Goal: Information Seeking & Learning: Learn about a topic

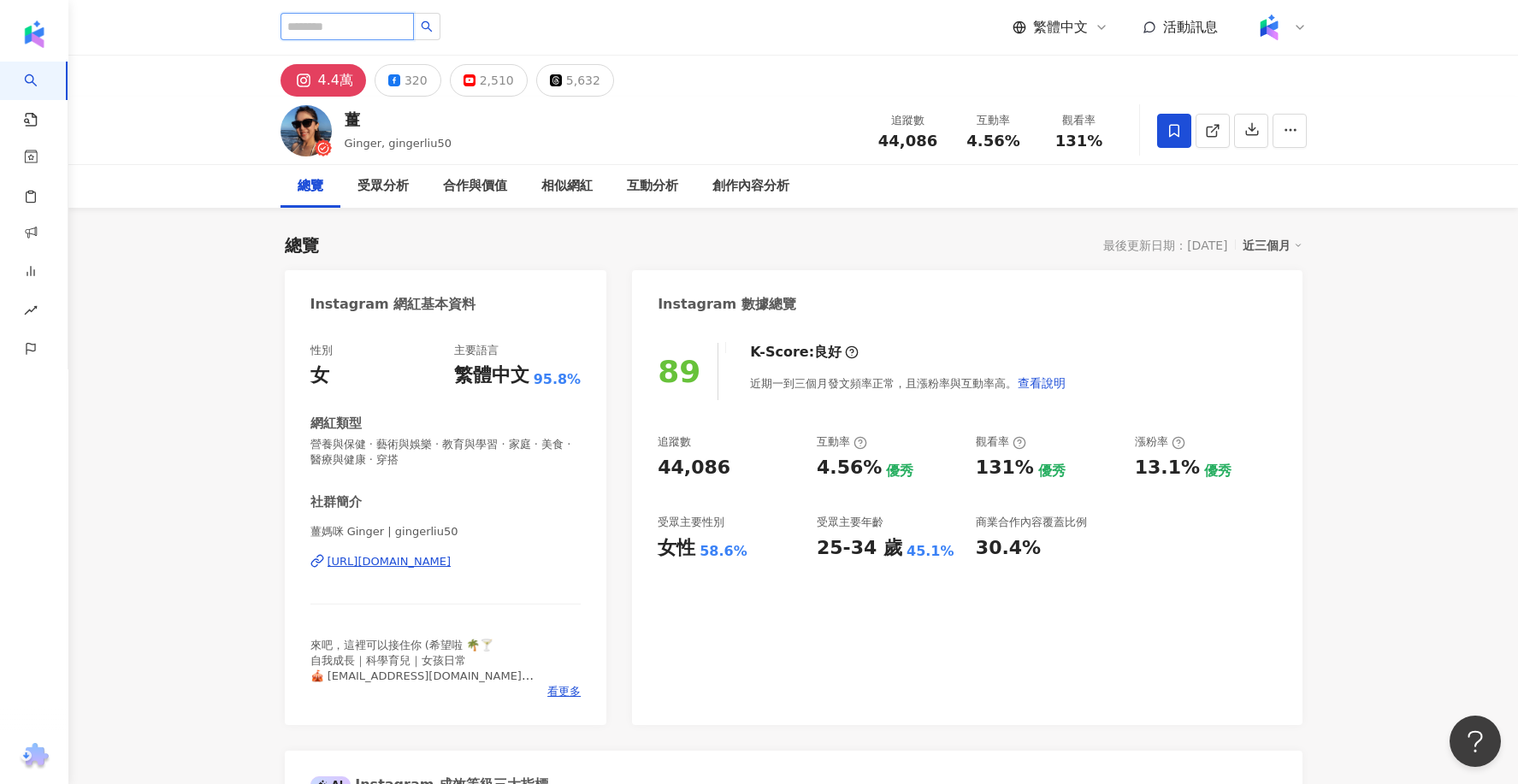
click at [374, 19] on input "search" at bounding box center [347, 27] width 133 height 28
type input "*"
type input "***"
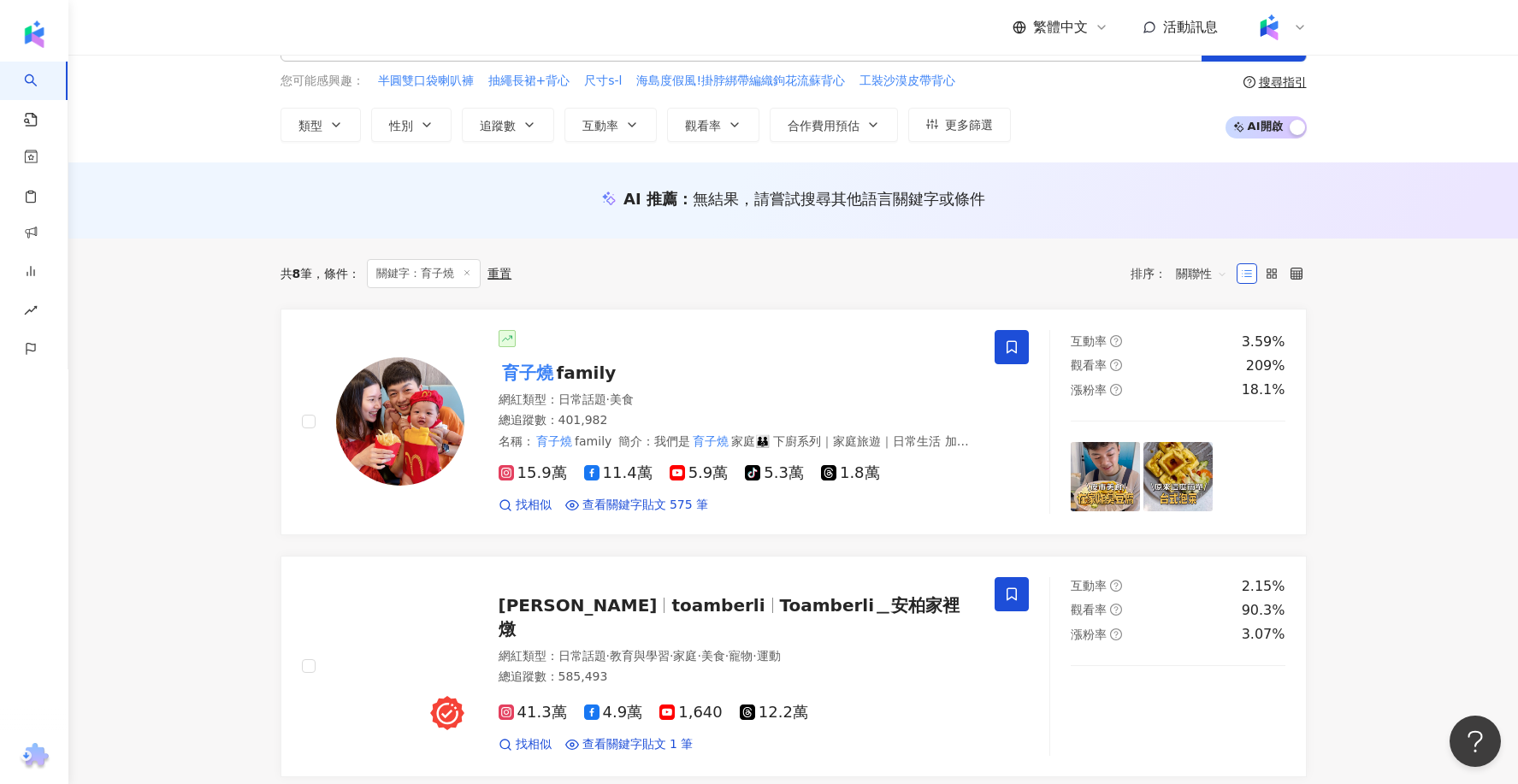
scroll to position [74, 0]
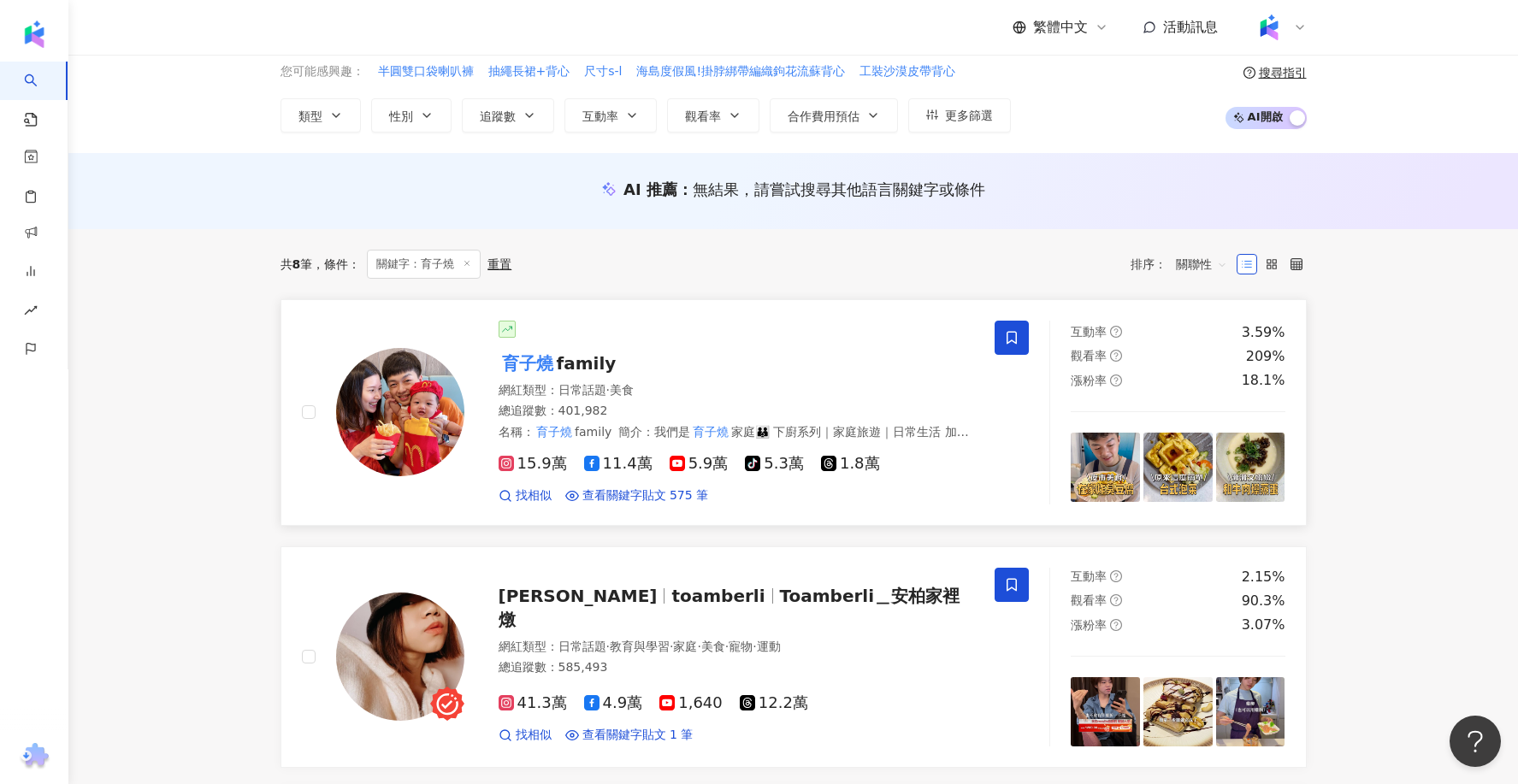
click at [561, 365] on span "family" at bounding box center [587, 364] width 60 height 21
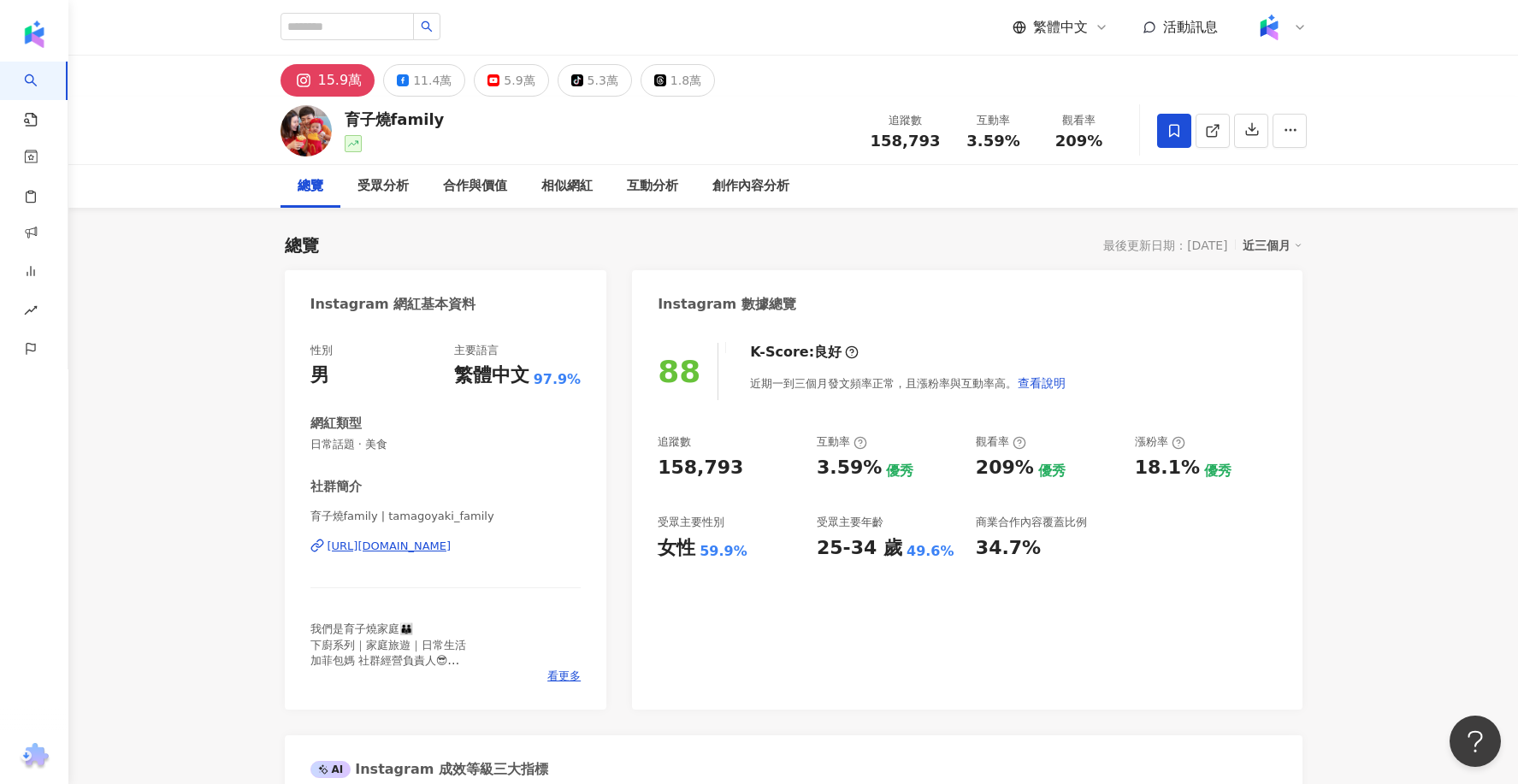
click at [413, 547] on div "https://www.instagram.com/tamagoyaki_family/" at bounding box center [390, 546] width 124 height 15
click at [368, 34] on input "search" at bounding box center [347, 27] width 133 height 28
click at [359, 24] on input "search" at bounding box center [347, 27] width 133 height 28
type input "*"
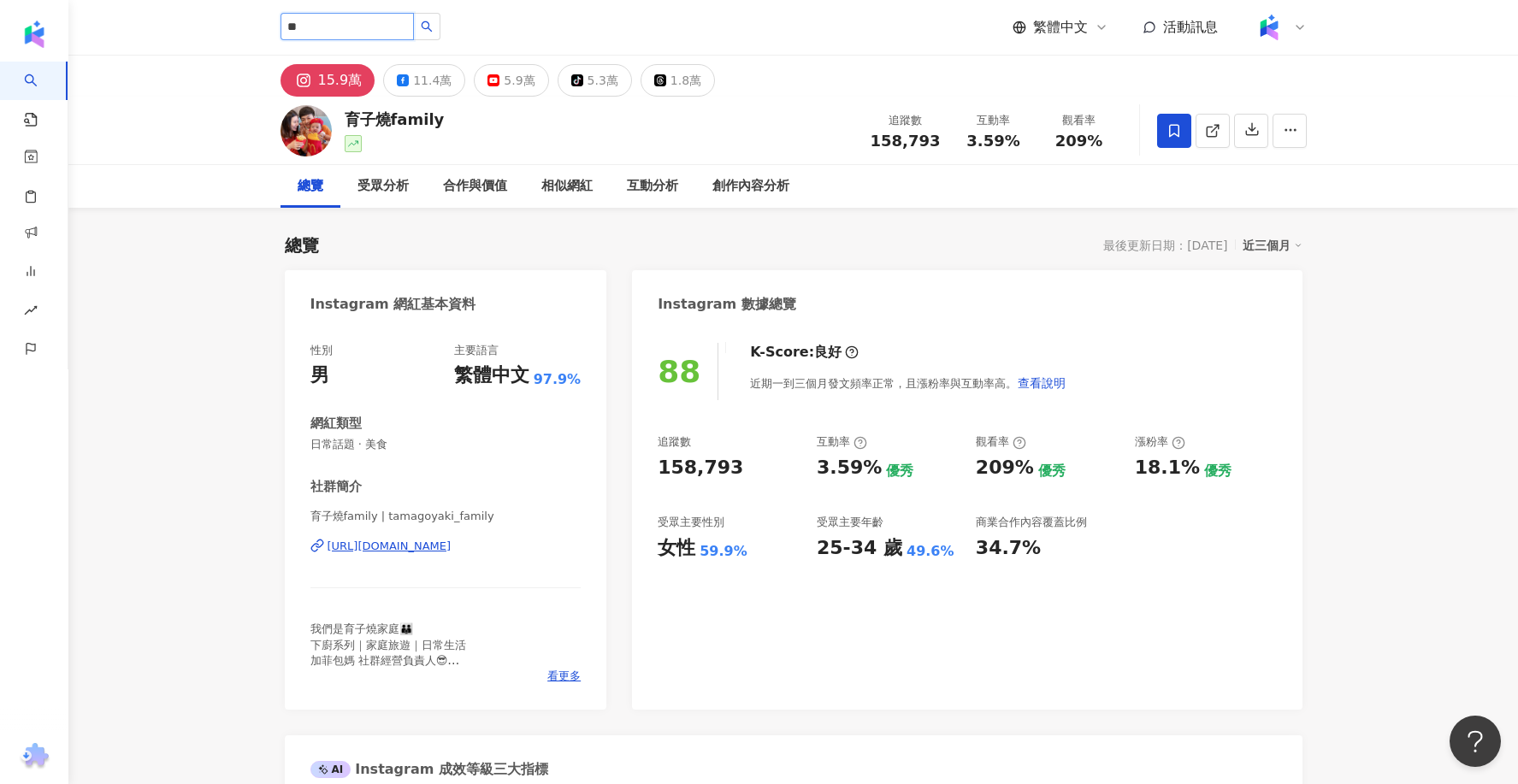
type input "**"
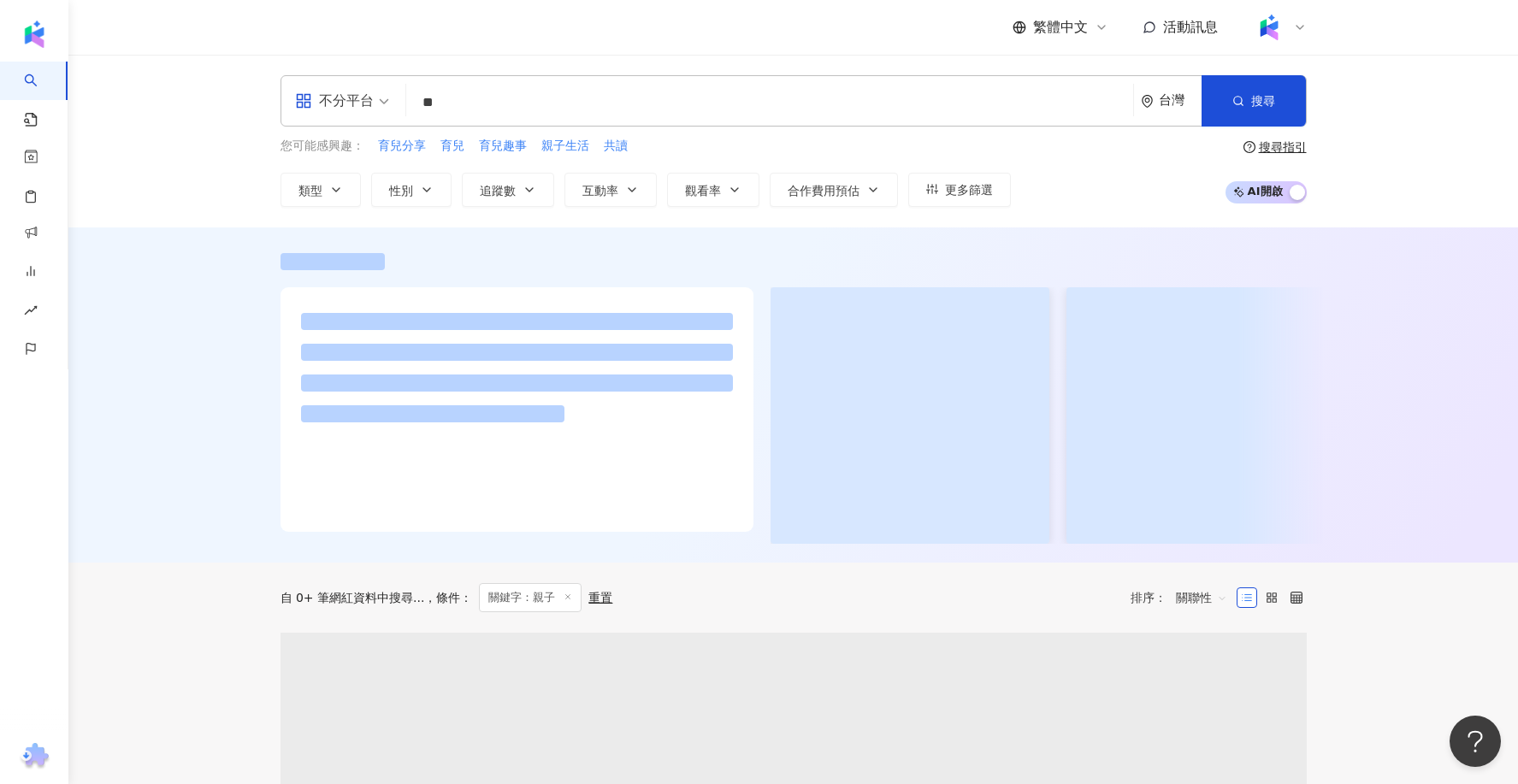
click at [369, 104] on div "不分平台" at bounding box center [334, 101] width 78 height 28
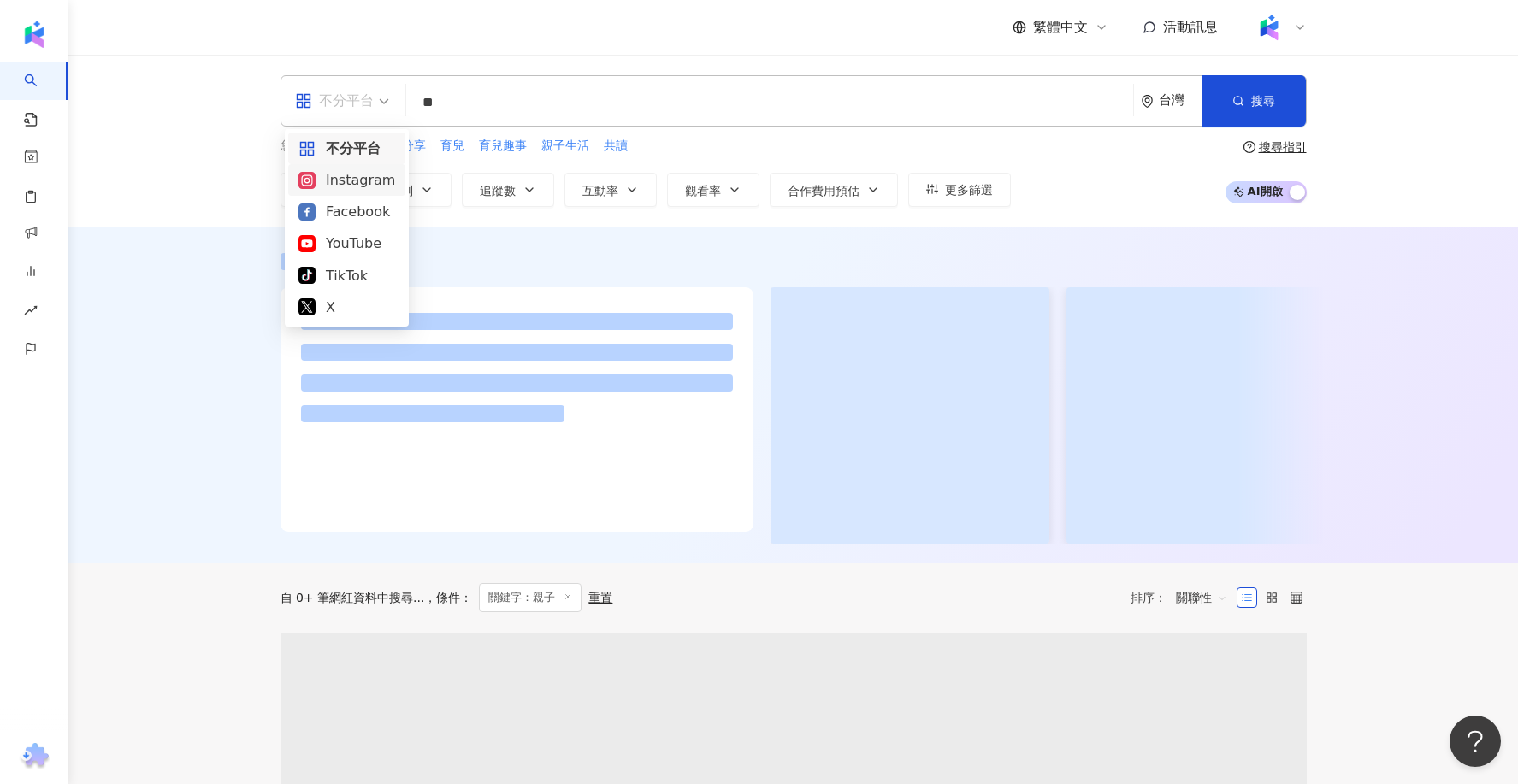
click at [359, 187] on div "Instagram" at bounding box center [347, 180] width 96 height 21
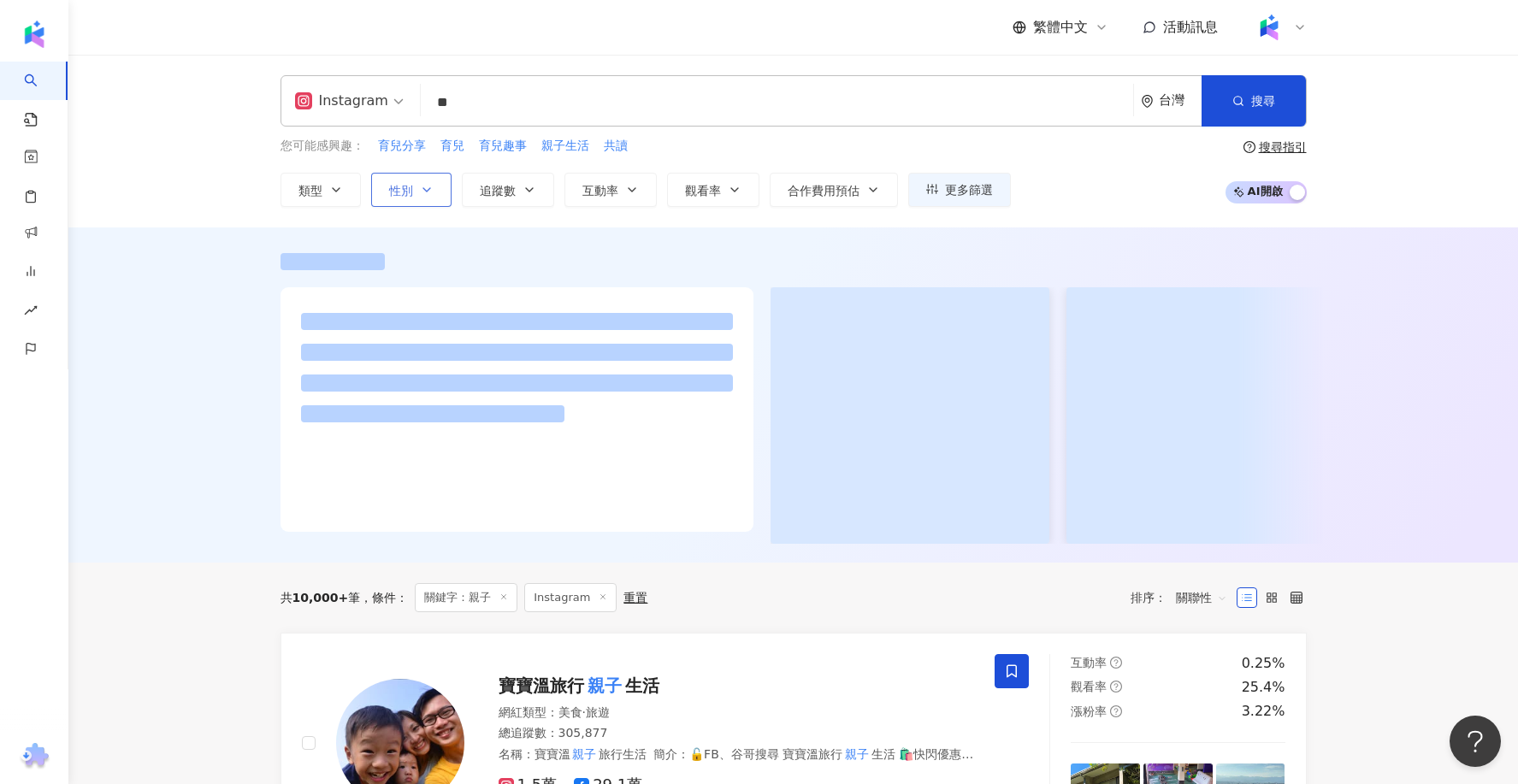
click at [434, 187] on button "性別" at bounding box center [410, 190] width 80 height 34
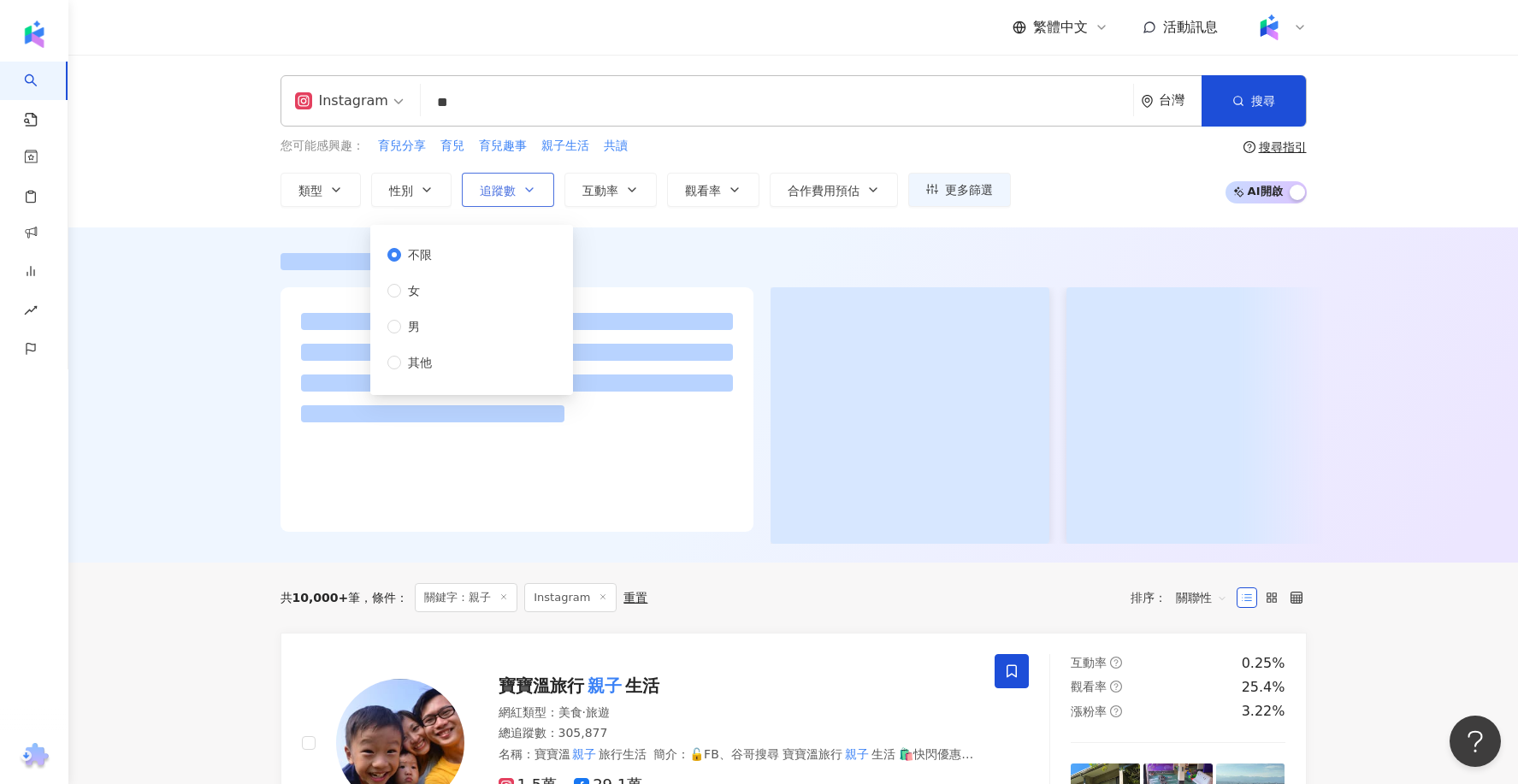
click at [500, 193] on span "追蹤數" at bounding box center [498, 191] width 36 height 14
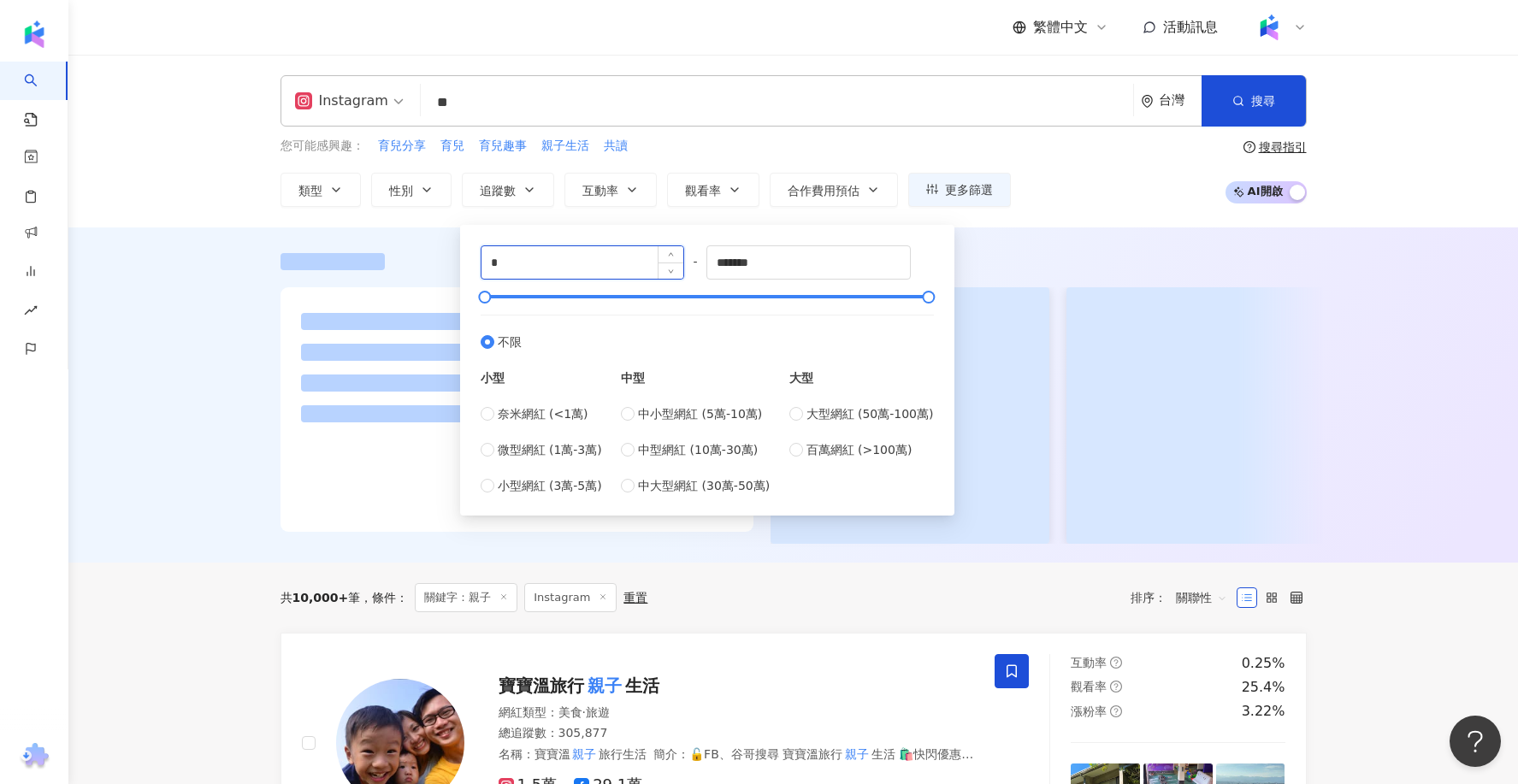
click at [586, 248] on input "*" at bounding box center [583, 262] width 203 height 33
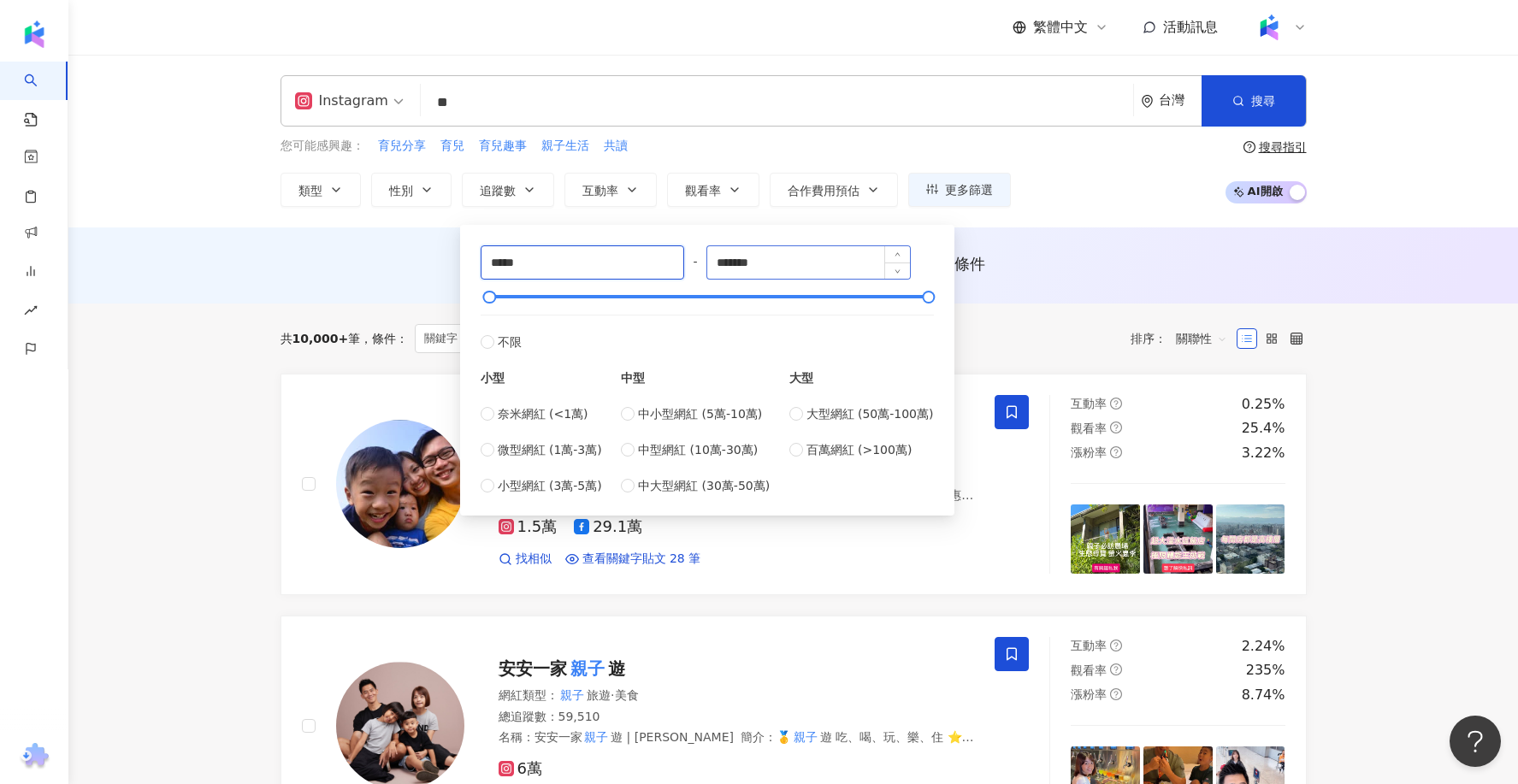
type input "*****"
click at [791, 266] on input "*******" at bounding box center [808, 262] width 203 height 33
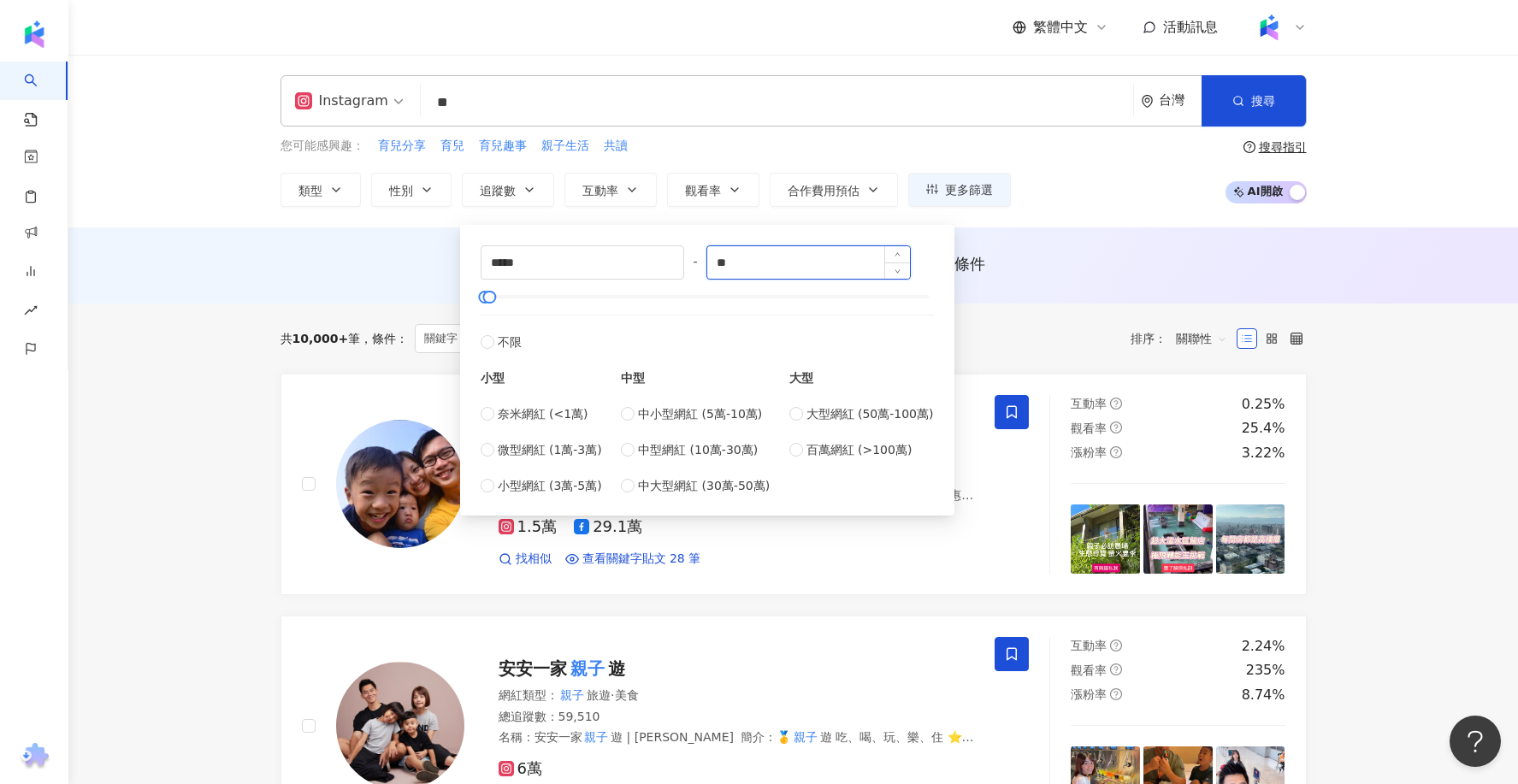
type input "*"
type input "*****"
click at [993, 301] on div "AI 推薦 ： 無結果，請嘗試搜尋其他語言關鍵字或條件" at bounding box center [793, 265] width 1449 height 76
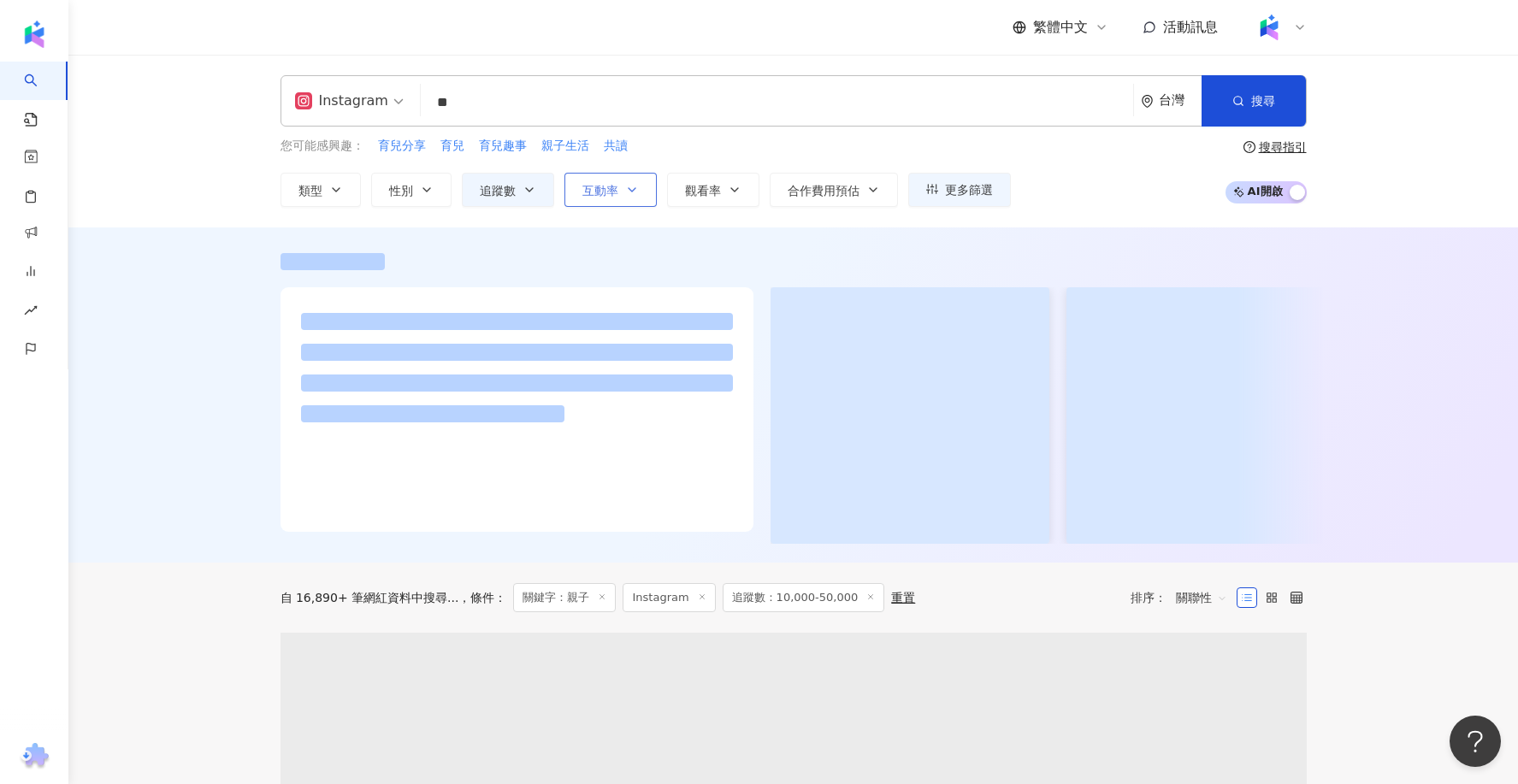
click at [602, 196] on button "互動率" at bounding box center [610, 190] width 92 height 34
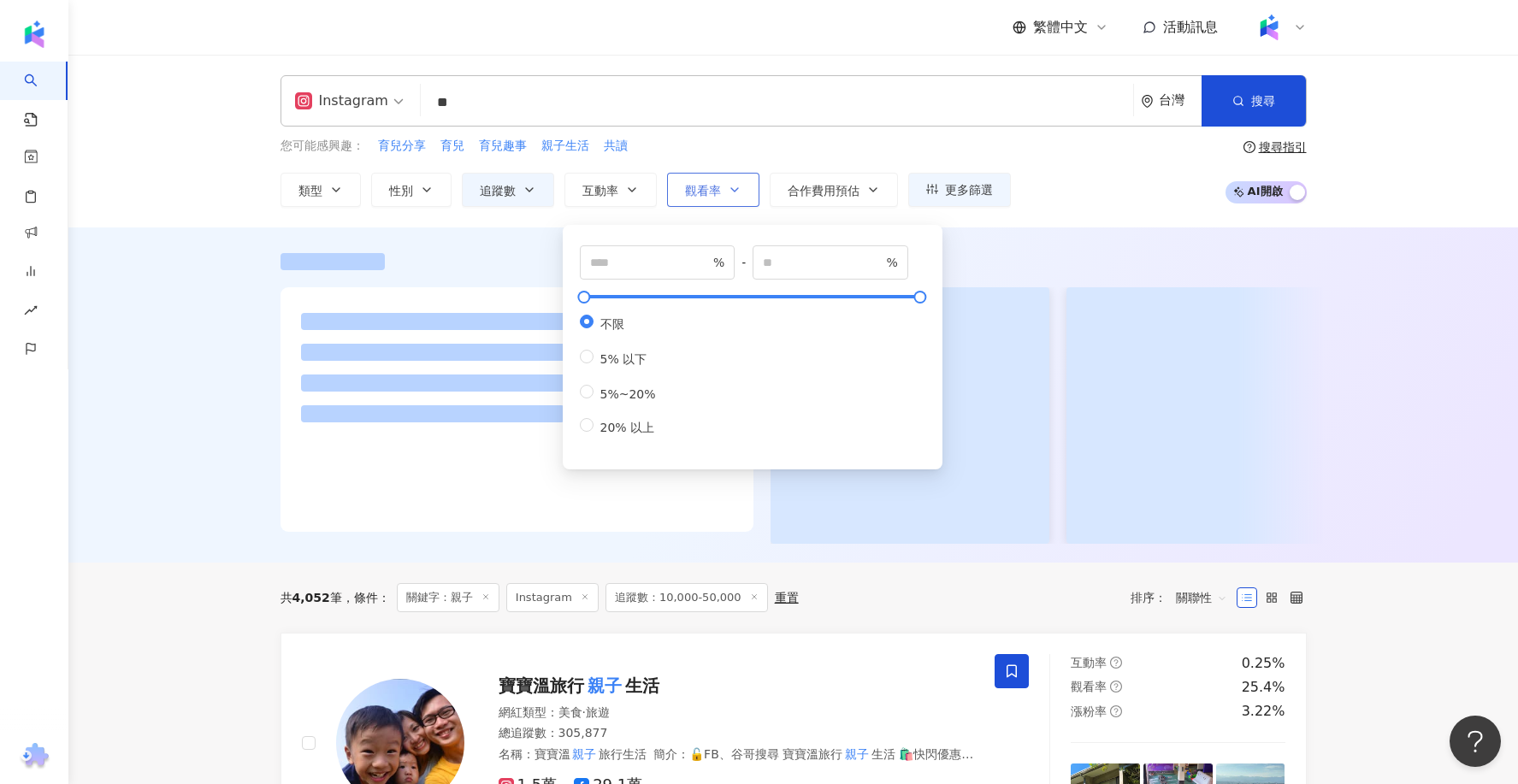
click at [691, 199] on button "觀看率" at bounding box center [712, 190] width 92 height 34
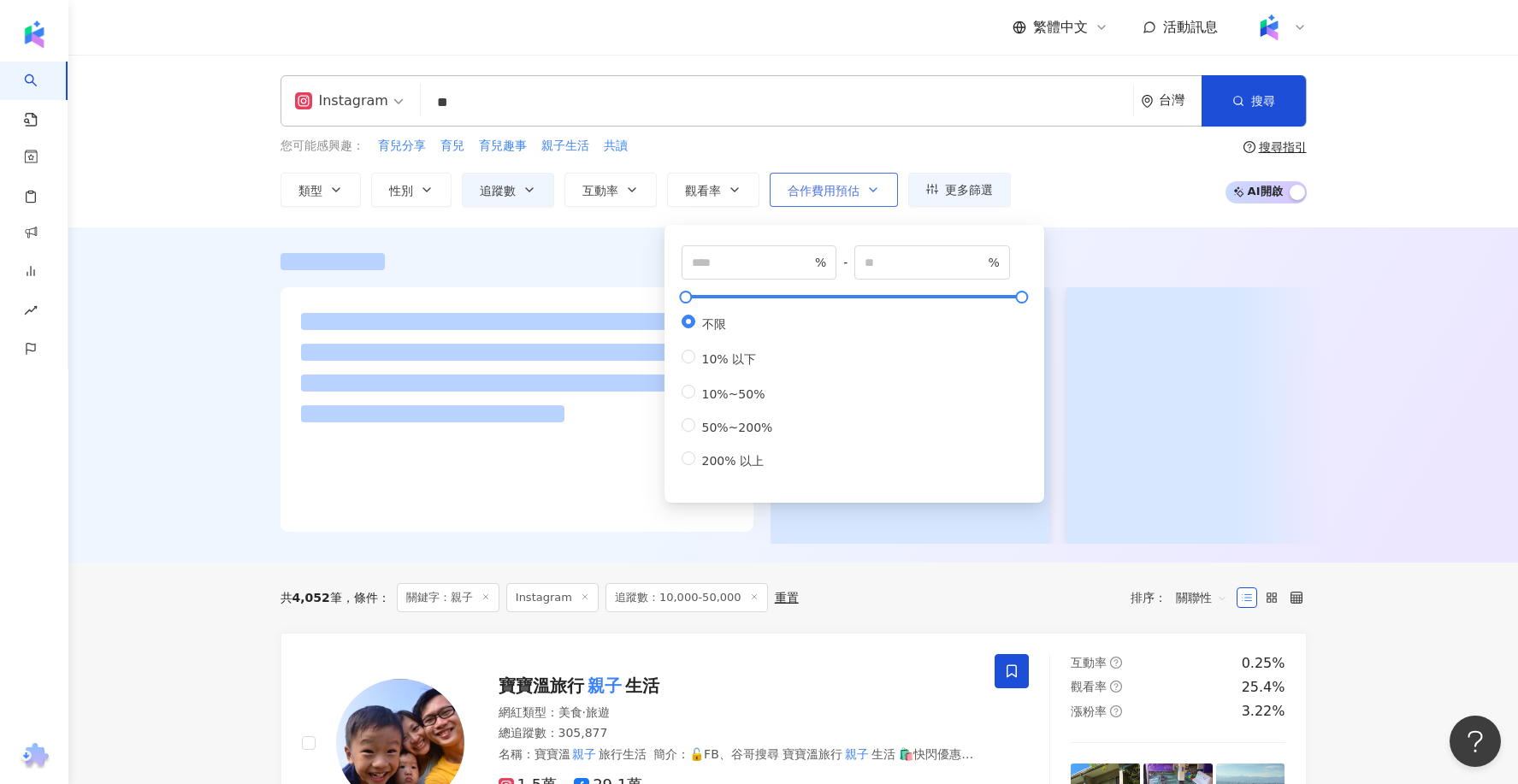
click at [839, 181] on button "合作費用預估" at bounding box center [833, 190] width 128 height 34
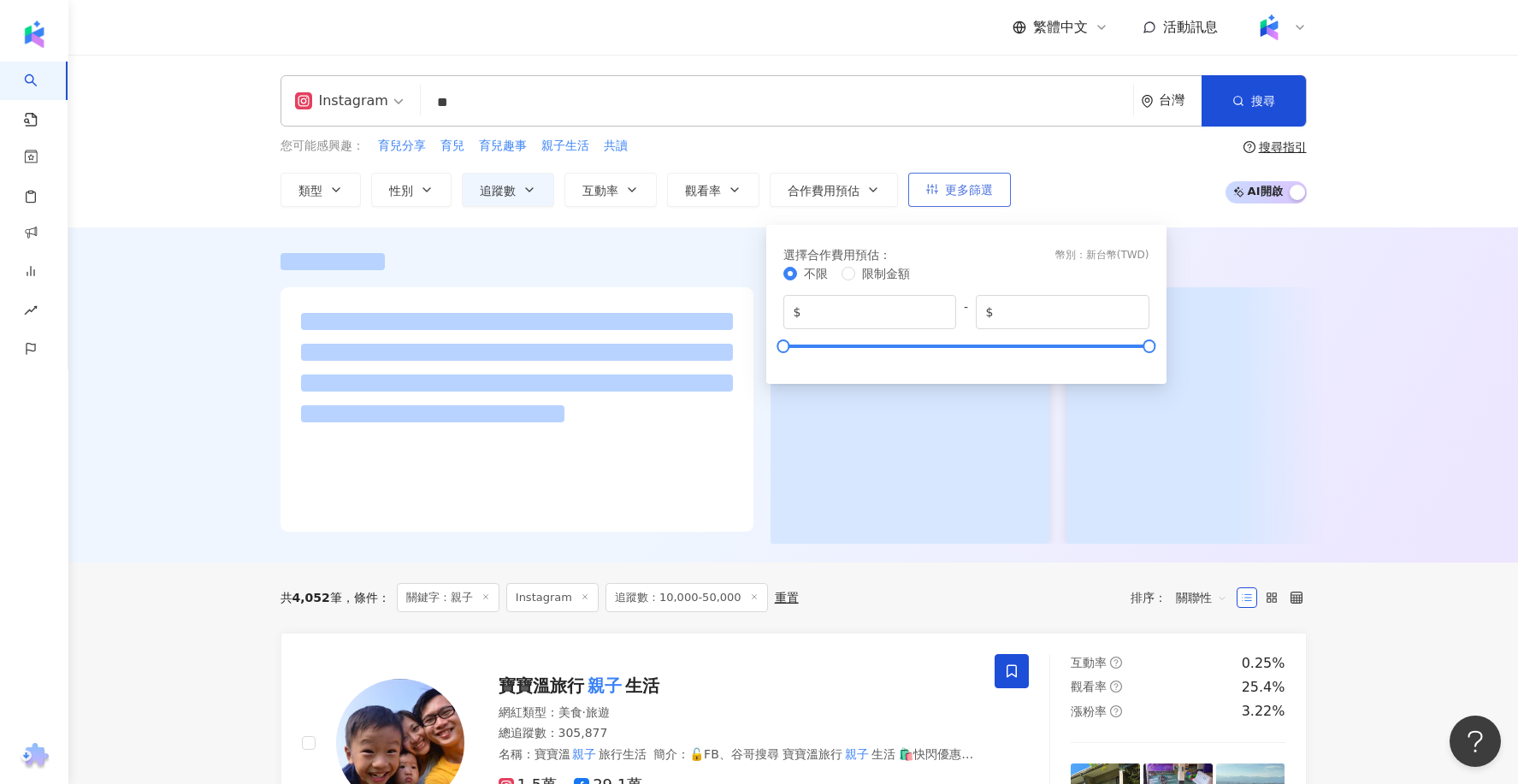
click at [959, 179] on button "更多篩選" at bounding box center [959, 190] width 102 height 34
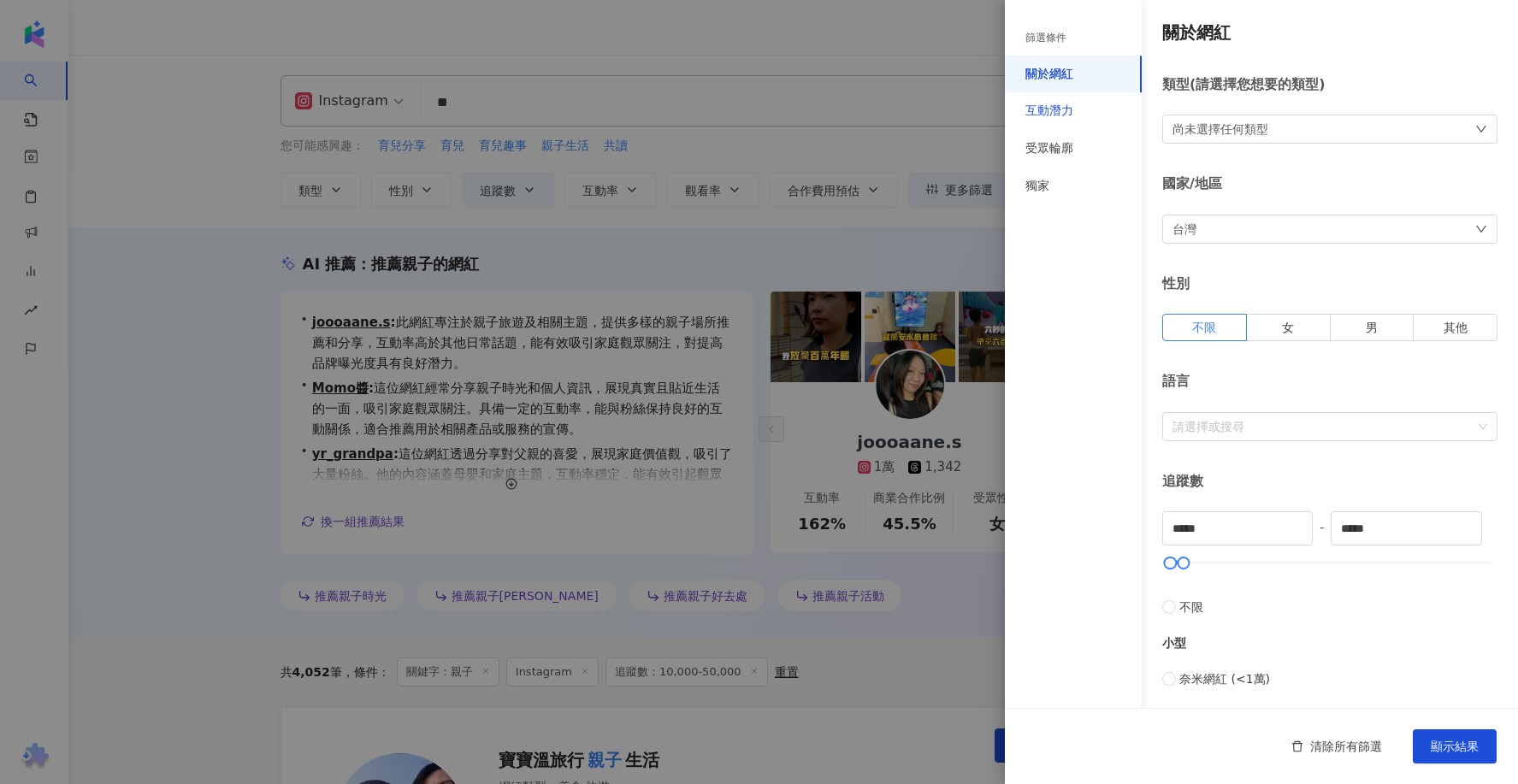
click at [1072, 112] on div "互動潛力" at bounding box center [1049, 111] width 48 height 17
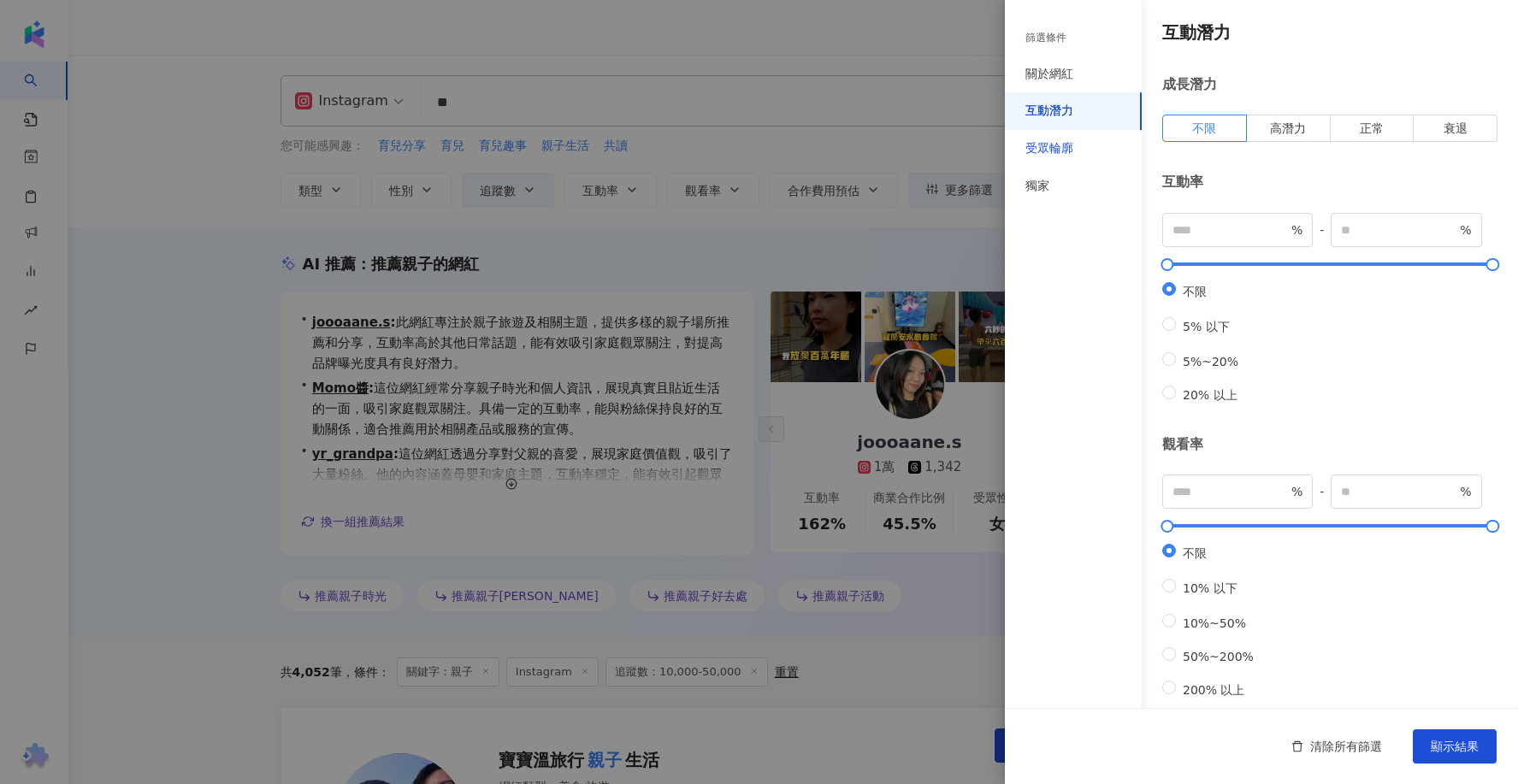
click at [1068, 147] on div "受眾輪廓" at bounding box center [1049, 149] width 48 height 17
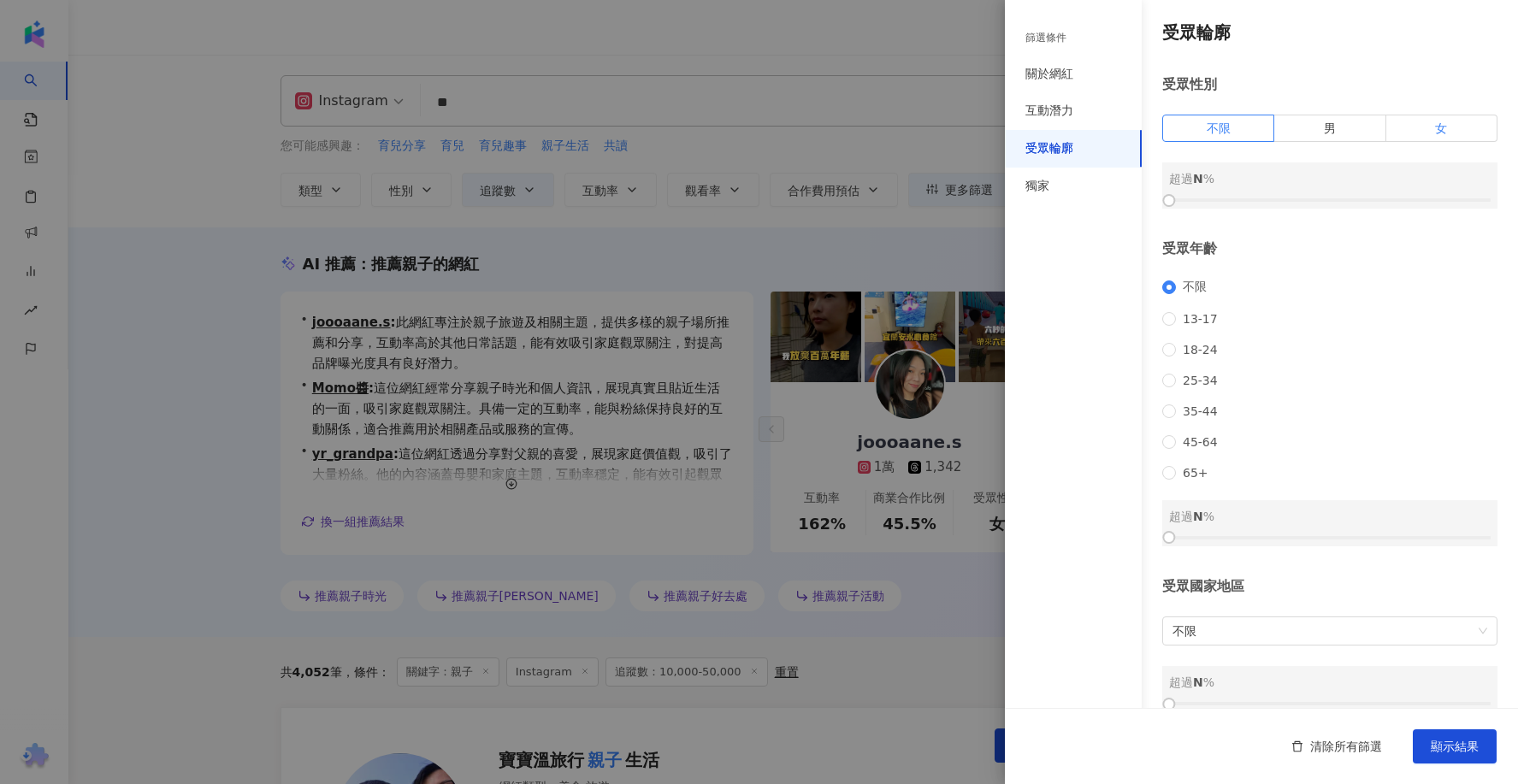
click at [1429, 132] on label "女" at bounding box center [1441, 128] width 111 height 28
click at [1314, 189] on div "女 超過 0 %" at bounding box center [1330, 186] width 335 height 46
click at [1322, 199] on div at bounding box center [1330, 200] width 322 height 10
click at [1345, 196] on div at bounding box center [1330, 200] width 322 height 10
click at [1367, 196] on div at bounding box center [1330, 200] width 322 height 10
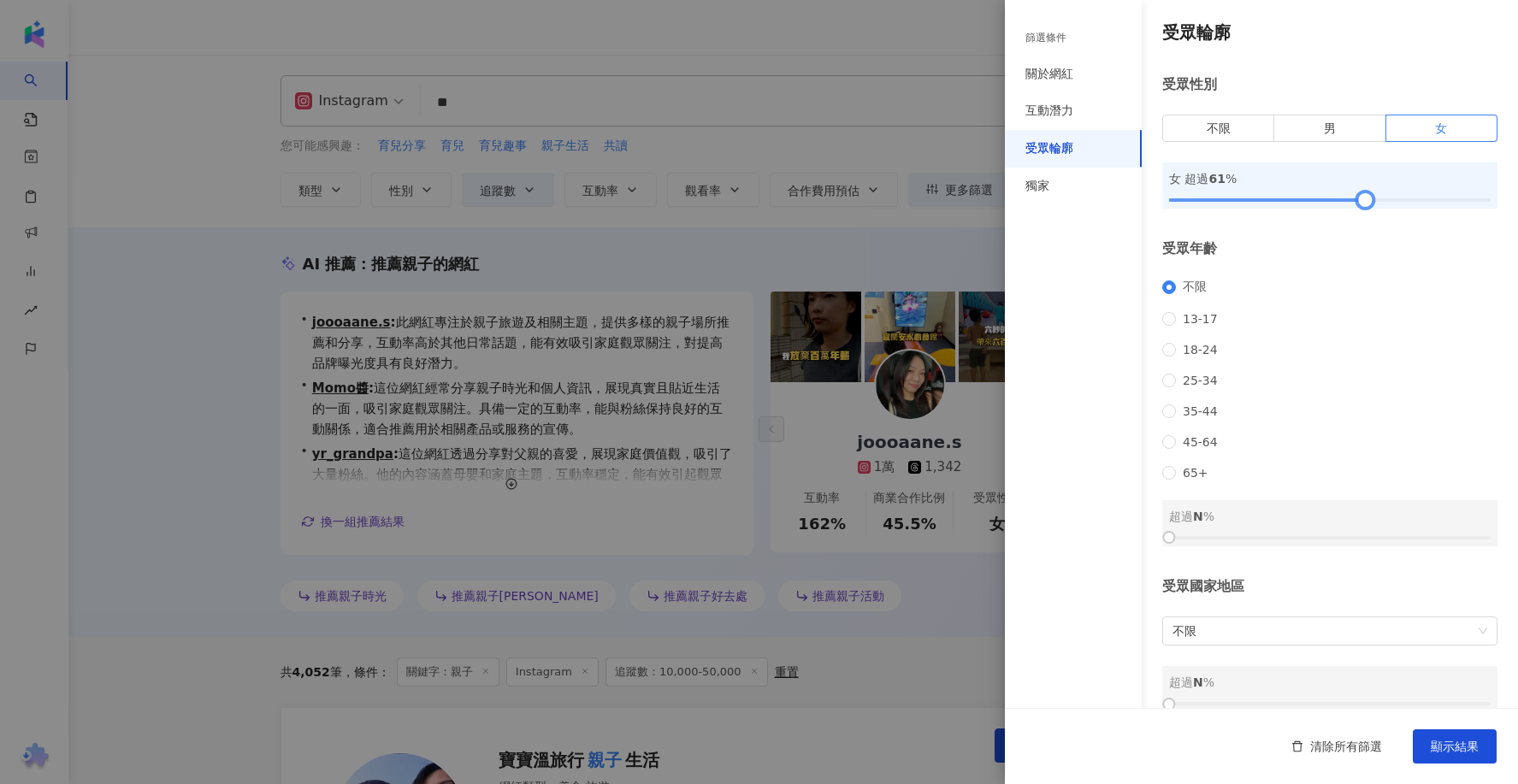
click at [1361, 198] on div at bounding box center [1365, 200] width 9 height 9
click at [1392, 194] on div "女 超過 61 %" at bounding box center [1330, 186] width 335 height 46
click at [1392, 209] on div "受眾輪廓 受眾性別 不限 男 女 女 超過 61 % 受眾年齡 不限 13-17 18-24 25-34 35-44 45-64 65+ 超過 N % 受眾國…" at bounding box center [1261, 366] width 513 height 732
click at [1396, 199] on div at bounding box center [1330, 200] width 322 height 10
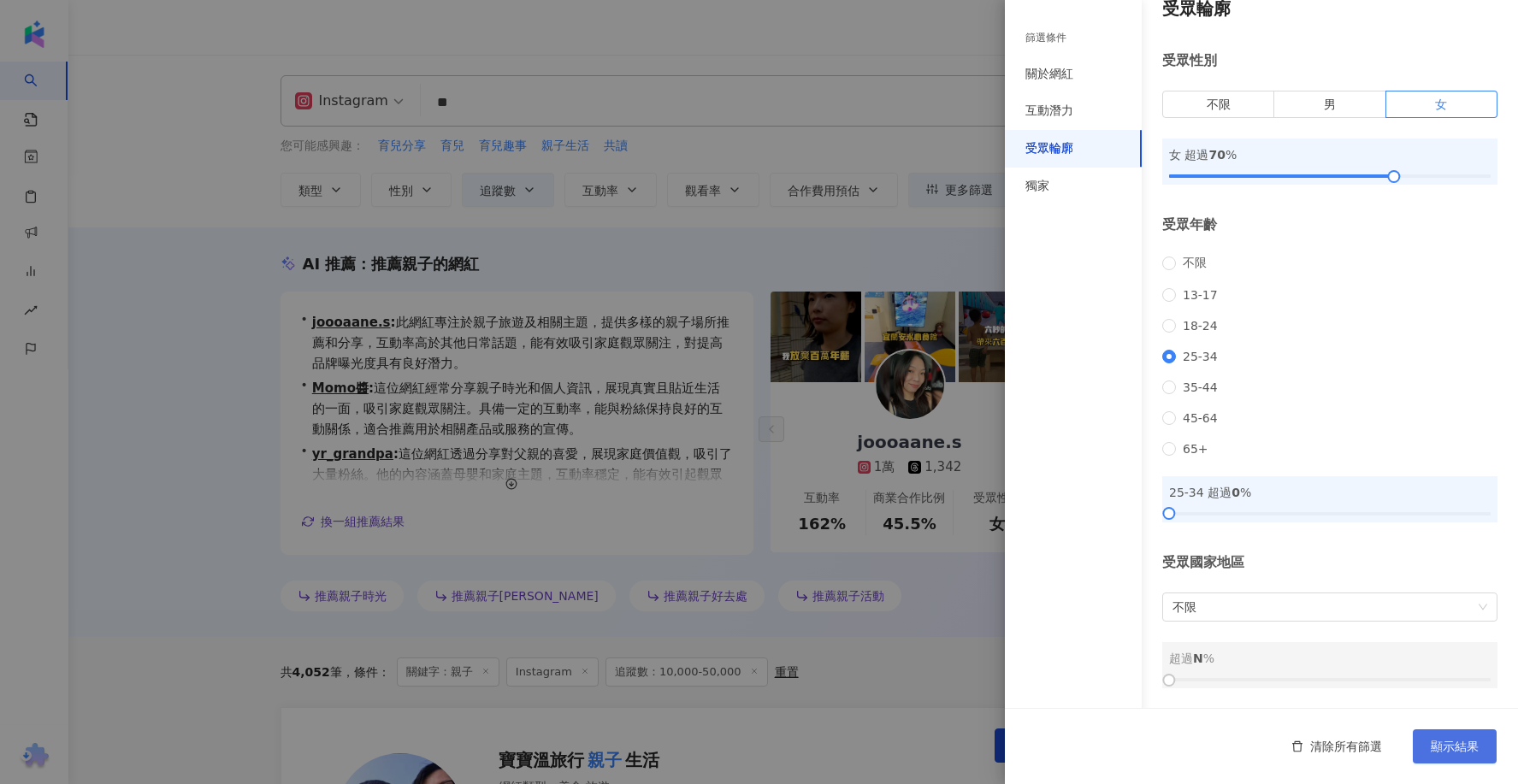
click at [1451, 741] on span "顯示結果" at bounding box center [1454, 746] width 48 height 14
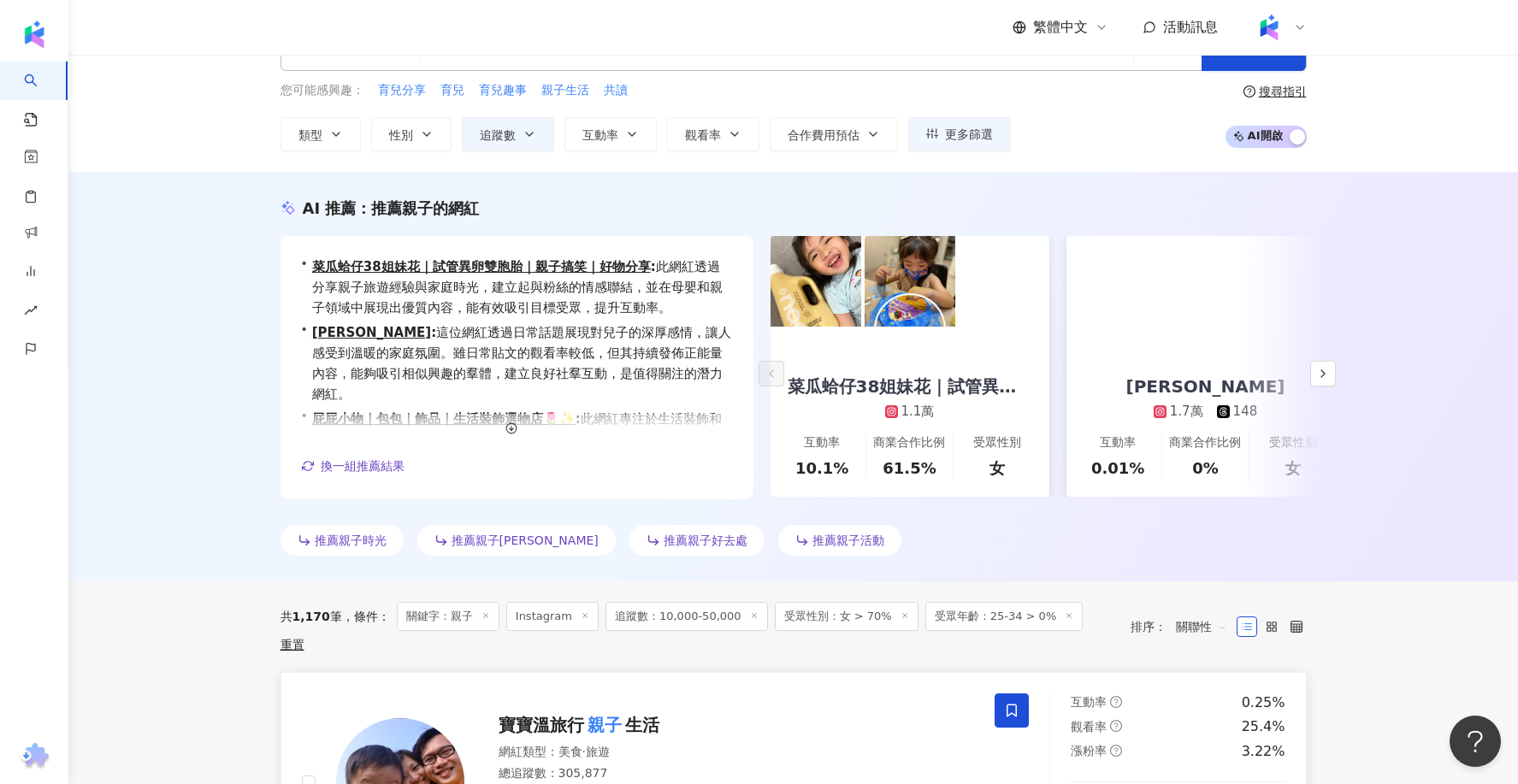
scroll to position [41, 0]
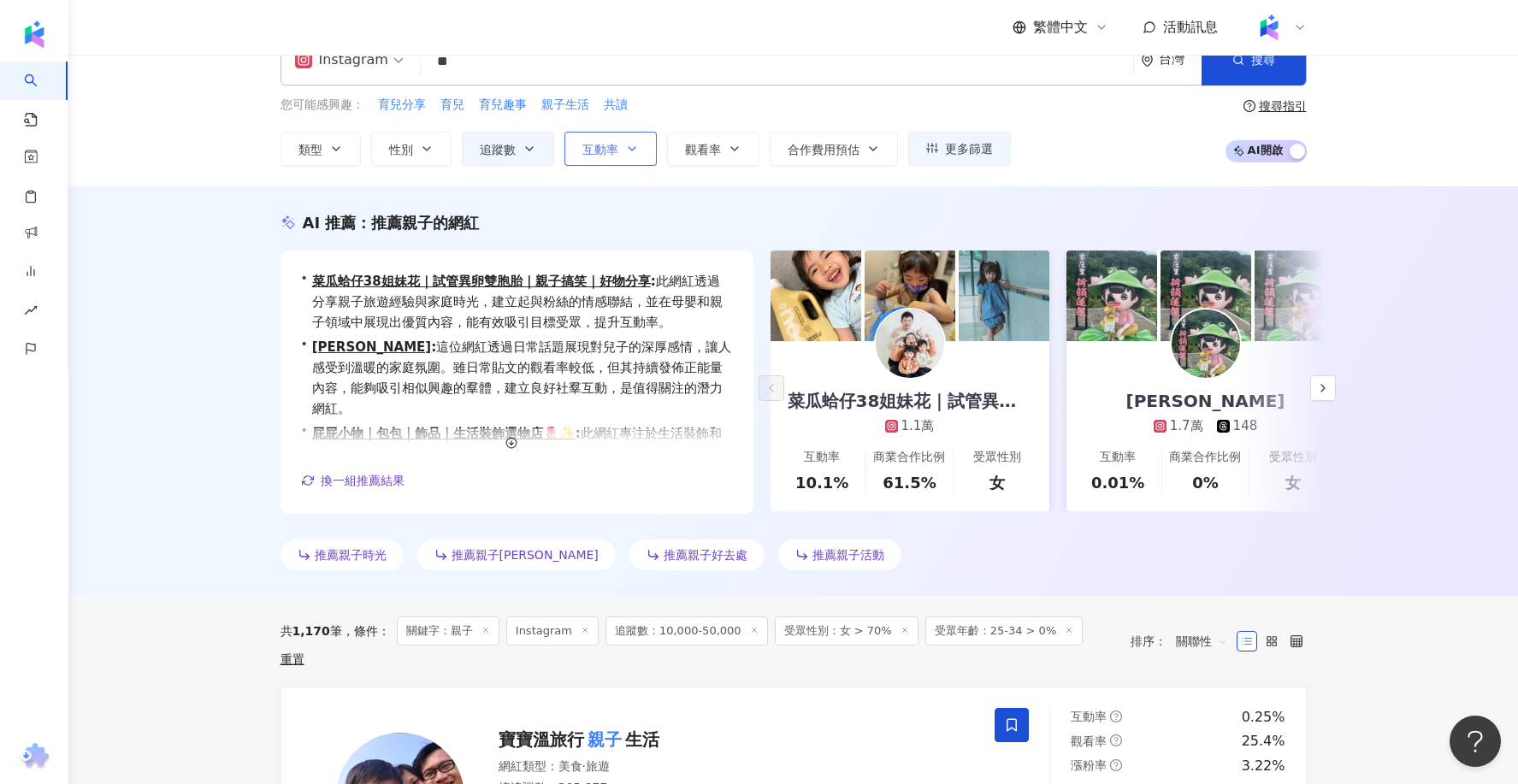
click at [584, 138] on button "互動率" at bounding box center [610, 149] width 92 height 34
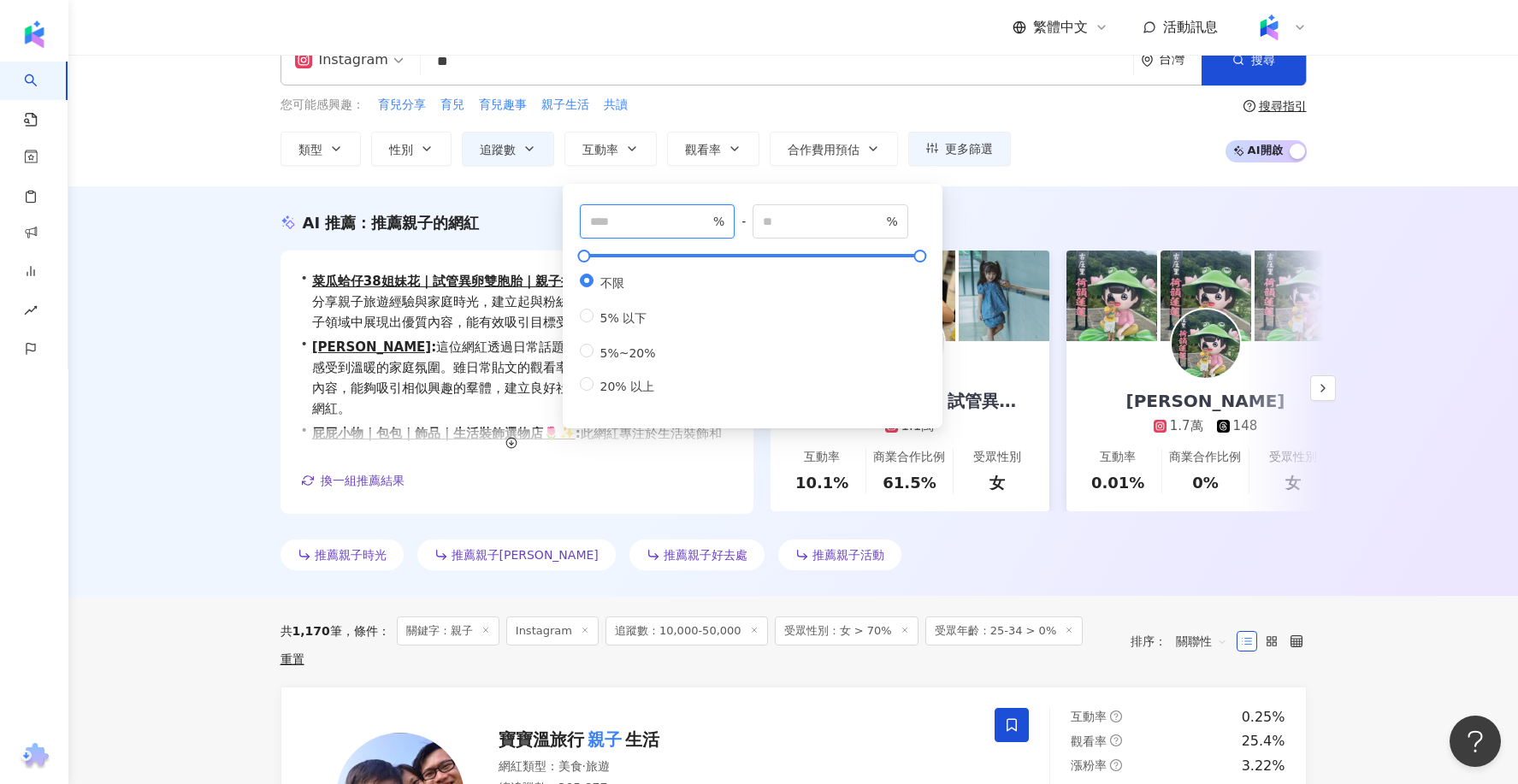
click at [668, 216] on input "number" at bounding box center [649, 222] width 120 height 19
type input "***"
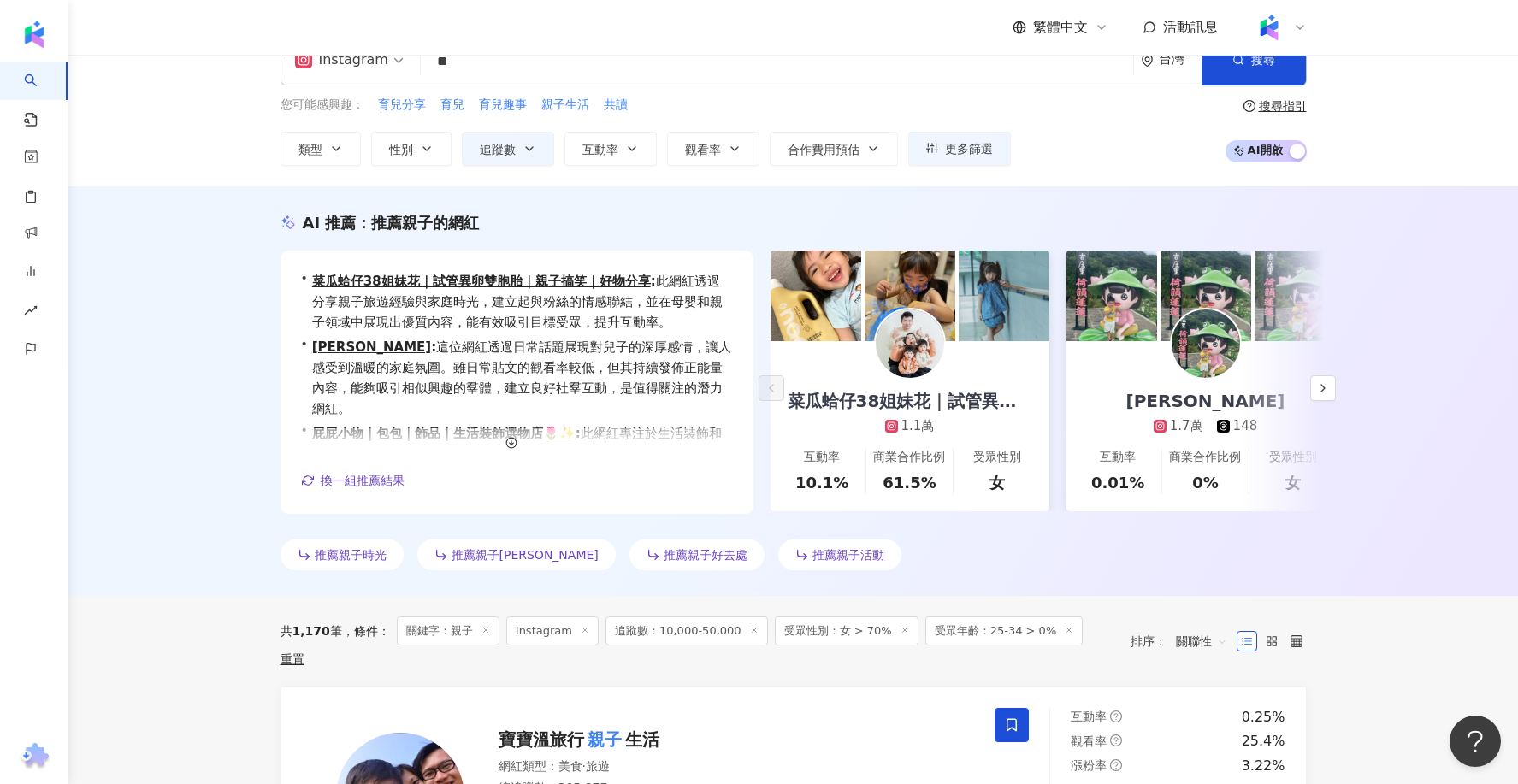
click at [156, 383] on div "AI 推薦 ： 推薦親子的網紅 • 菜瓜蛤仔38姐妹花｜試管異卵雙胞胎｜親子搞笑｜好物分享 : 此網紅透過分享親子旅遊經驗與家庭時光，建立起與粉絲的情感聯結，…" at bounding box center [793, 391] width 1449 height 409
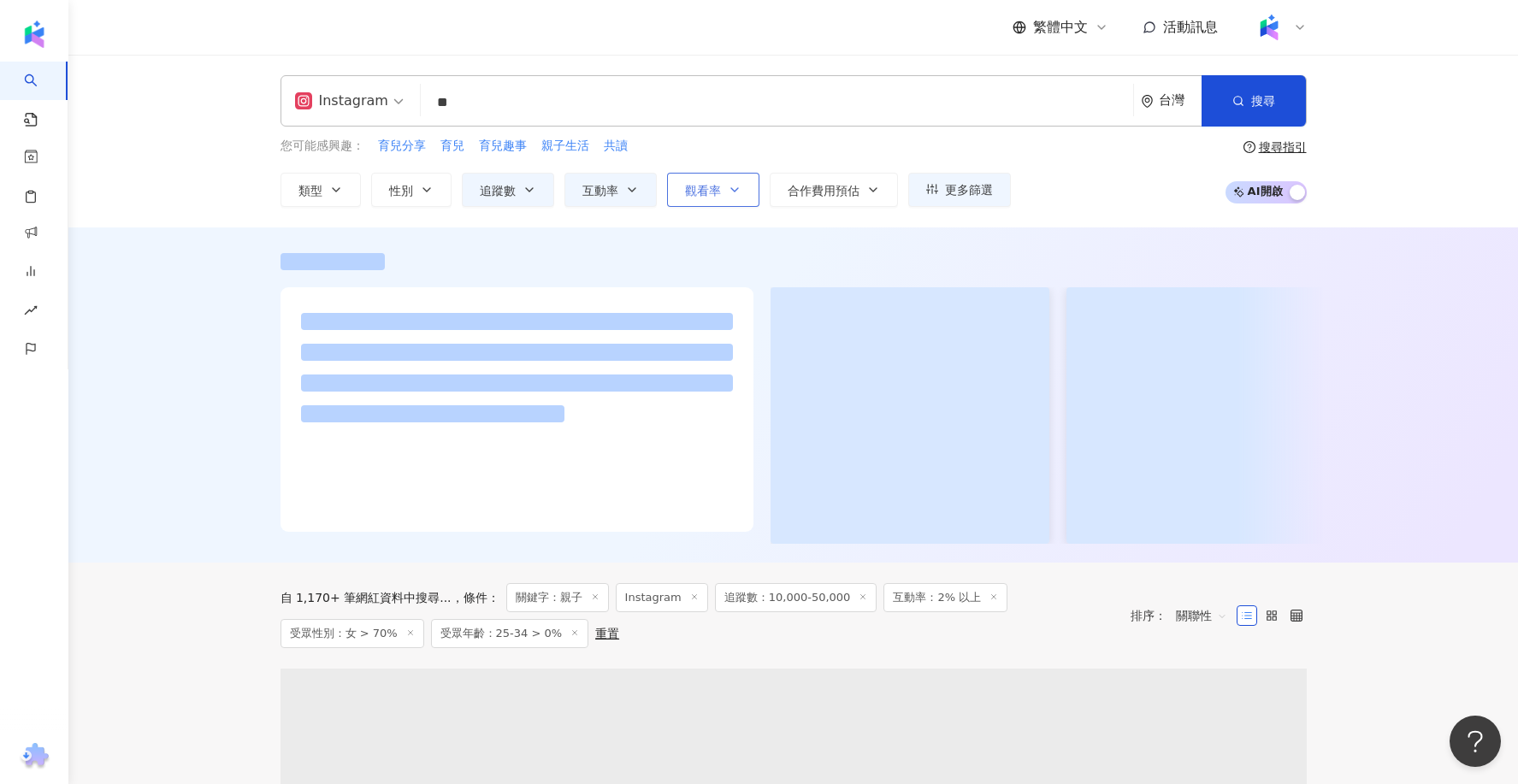
click at [705, 178] on button "觀看率" at bounding box center [712, 190] width 92 height 34
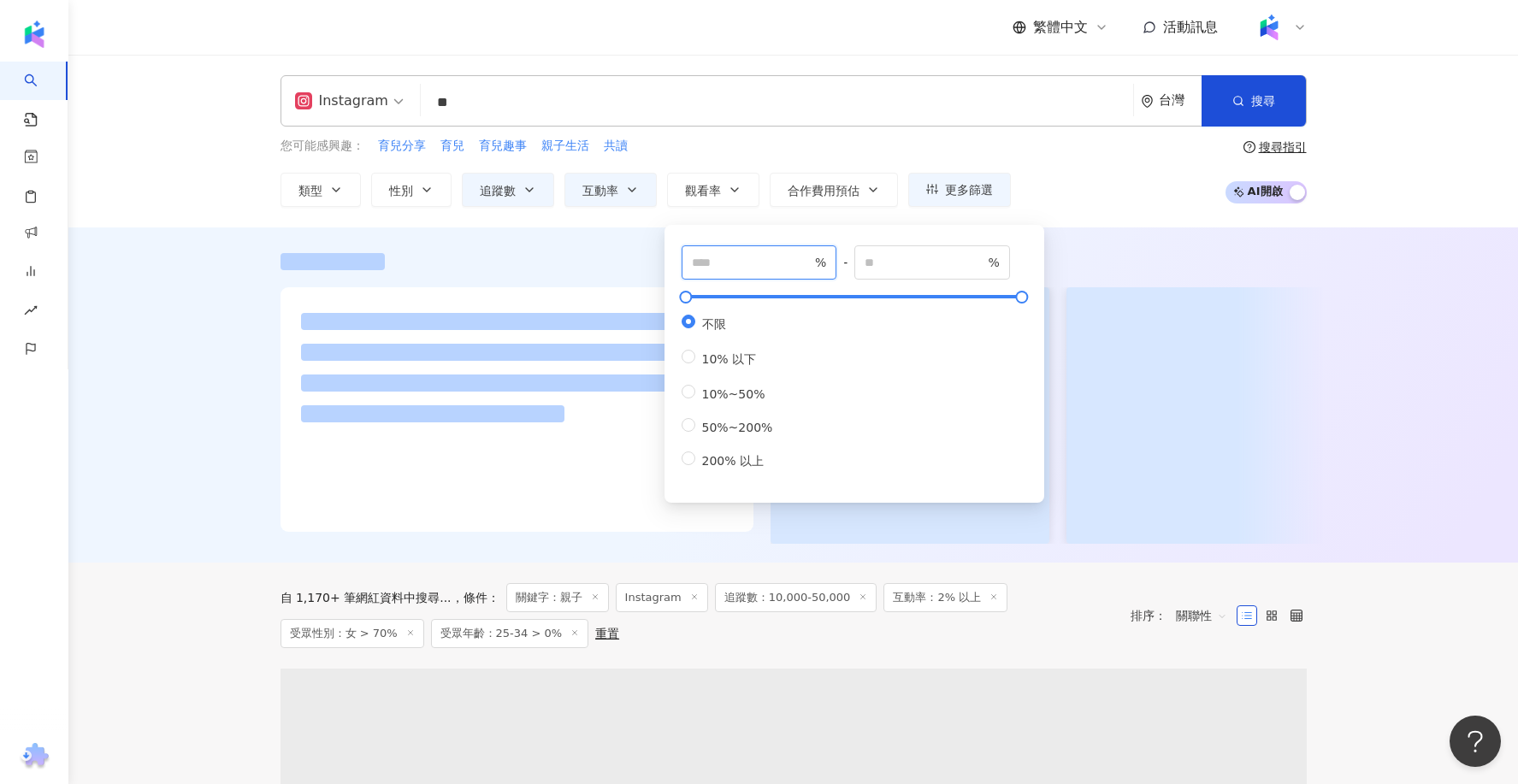
click at [733, 266] on input "number" at bounding box center [751, 262] width 120 height 19
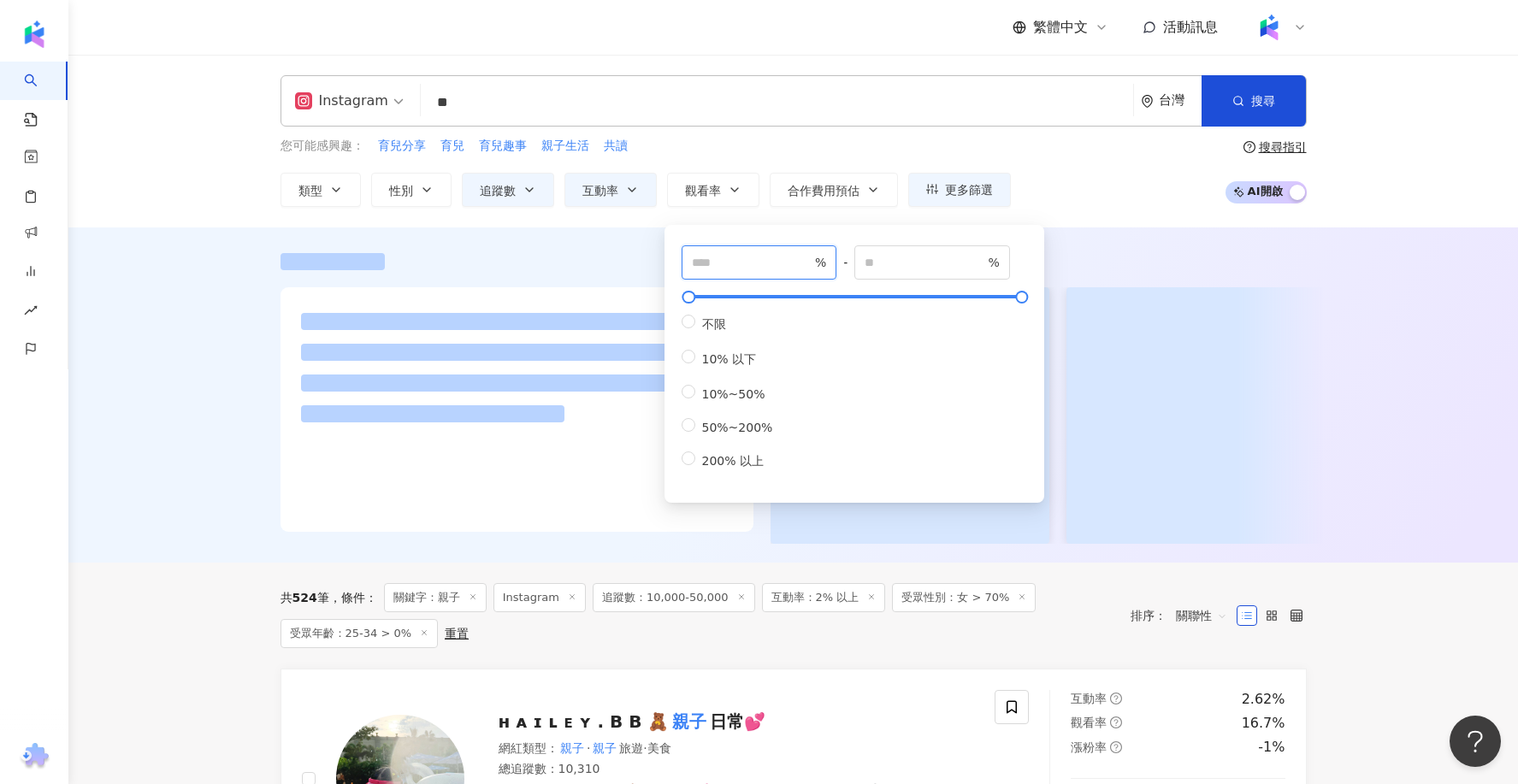
type input "**"
click at [156, 407] on div at bounding box center [793, 395] width 1449 height 335
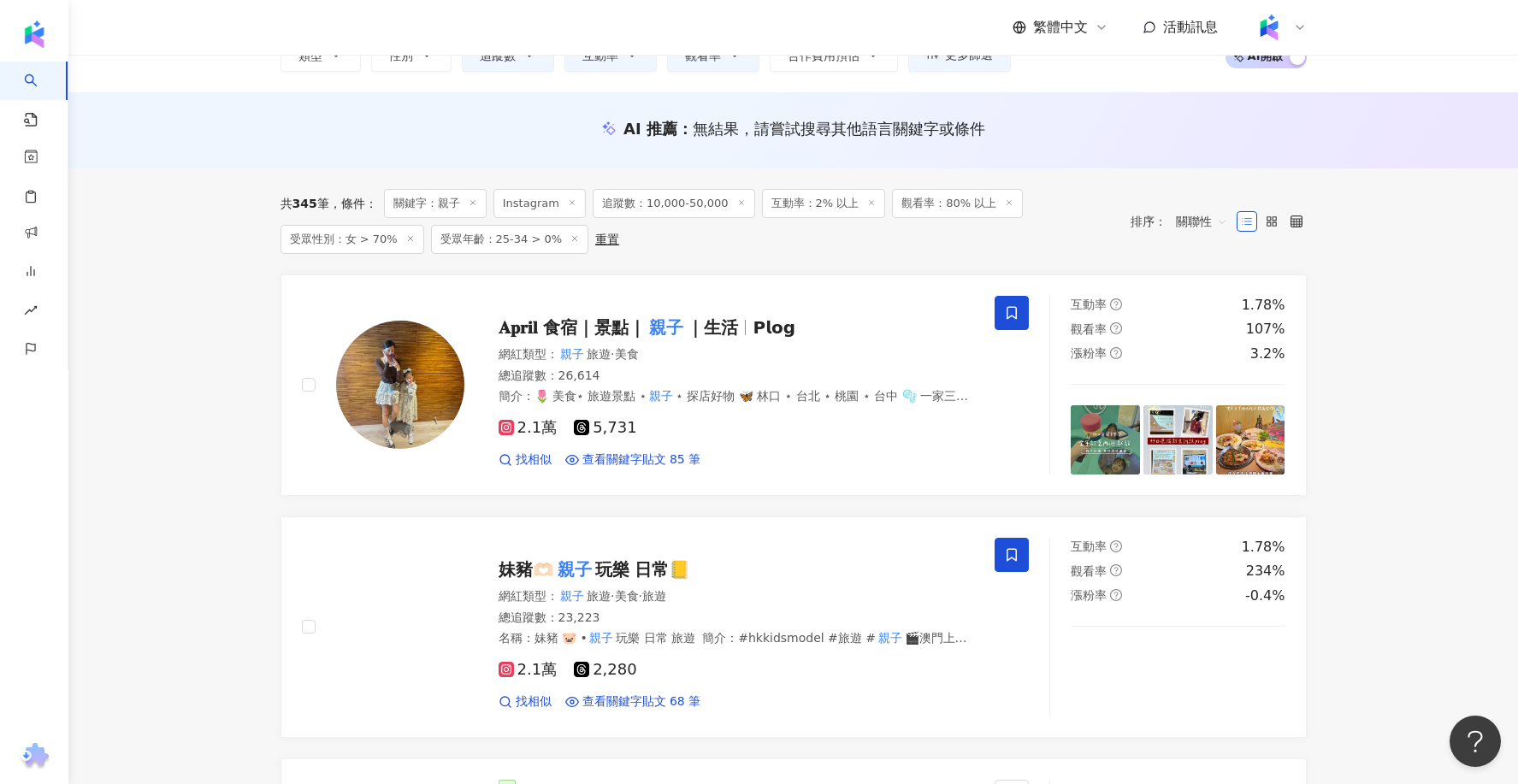
scroll to position [181, 0]
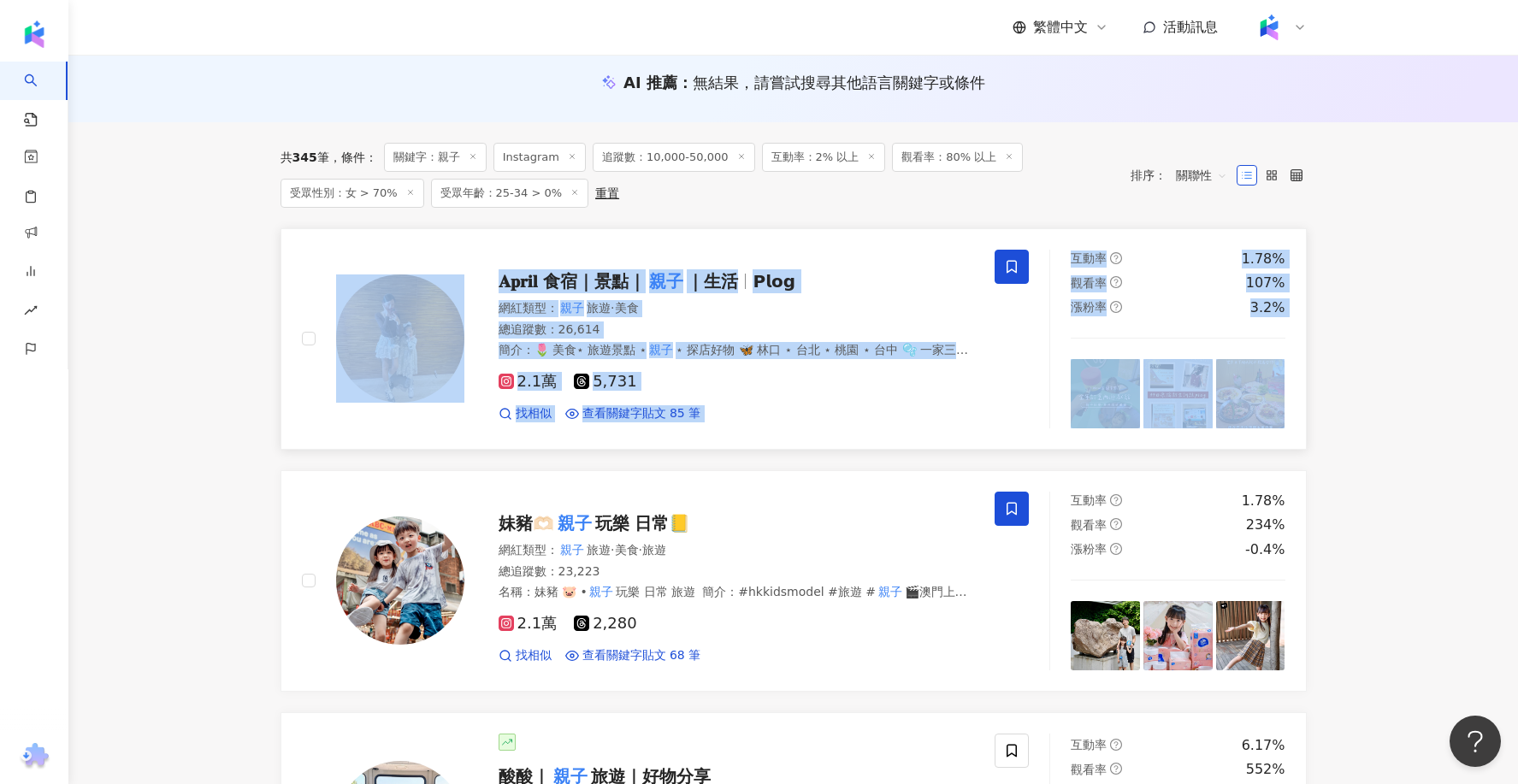
click at [899, 244] on link "𝐀𝐩𝐫𝐢𝐥 食宿｜景點｜ 親子 ｜生活 𝗣𝗹𝗼𝗴 網紅類型 ： 親子 旅遊 · 美食 總追蹤數 ： 26,614 簡介 ： 🌷 美食⋆ 旅遊景點 ⋆ 親子 ⋆…" at bounding box center [793, 338] width 1026 height 221
click at [280, 430] on link "𝐀𝐩𝐫𝐢𝐥 食宿｜景點｜ 親子 ｜生活 𝗣𝗹𝗼𝗴 網紅類型 ： 親子 旅遊 · 美食 總追蹤數 ： 26,614 簡介 ： 🌷 美食⋆ 旅遊景點 ⋆ 親子 ⋆…" at bounding box center [793, 338] width 1026 height 221
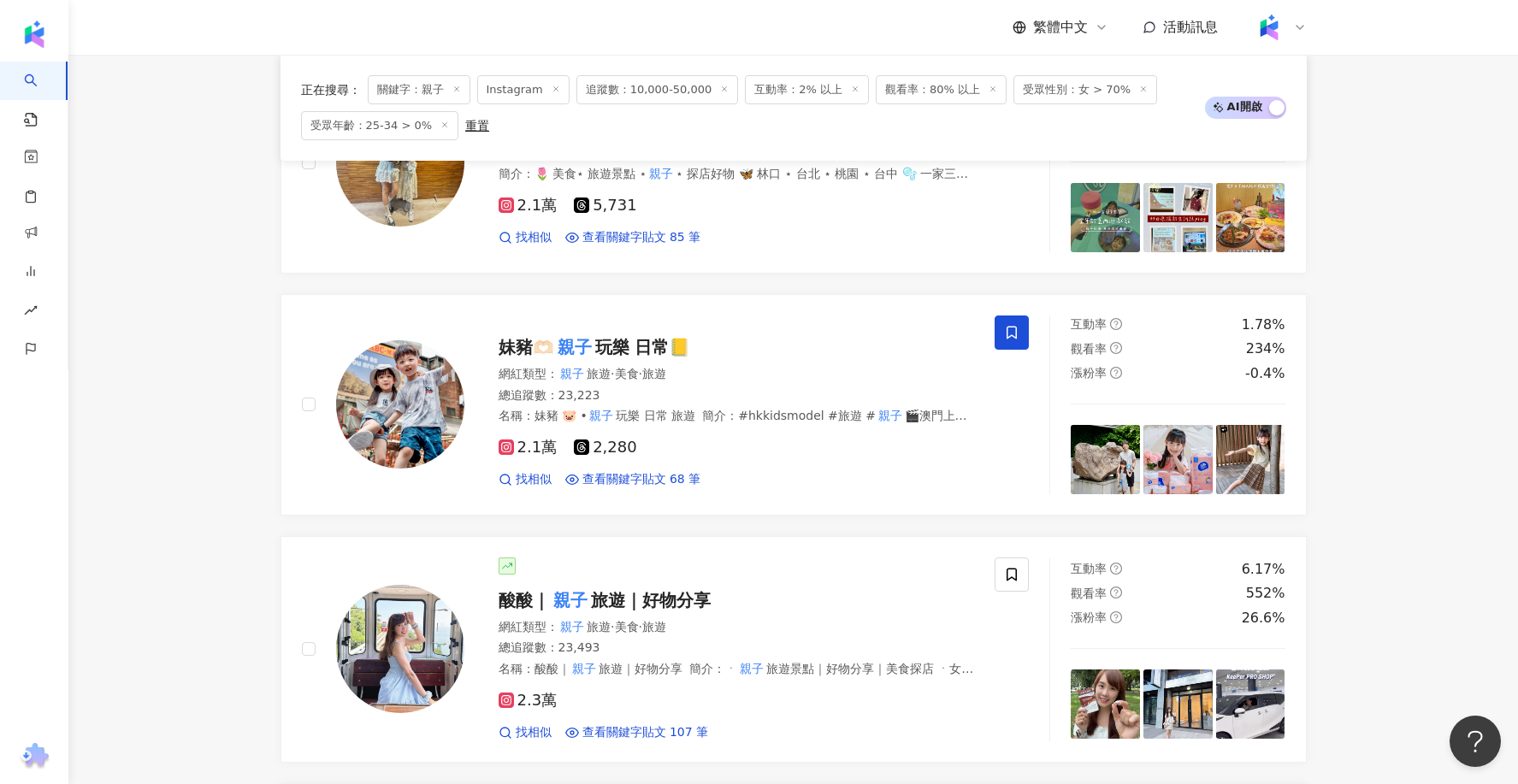
scroll to position [359, 0]
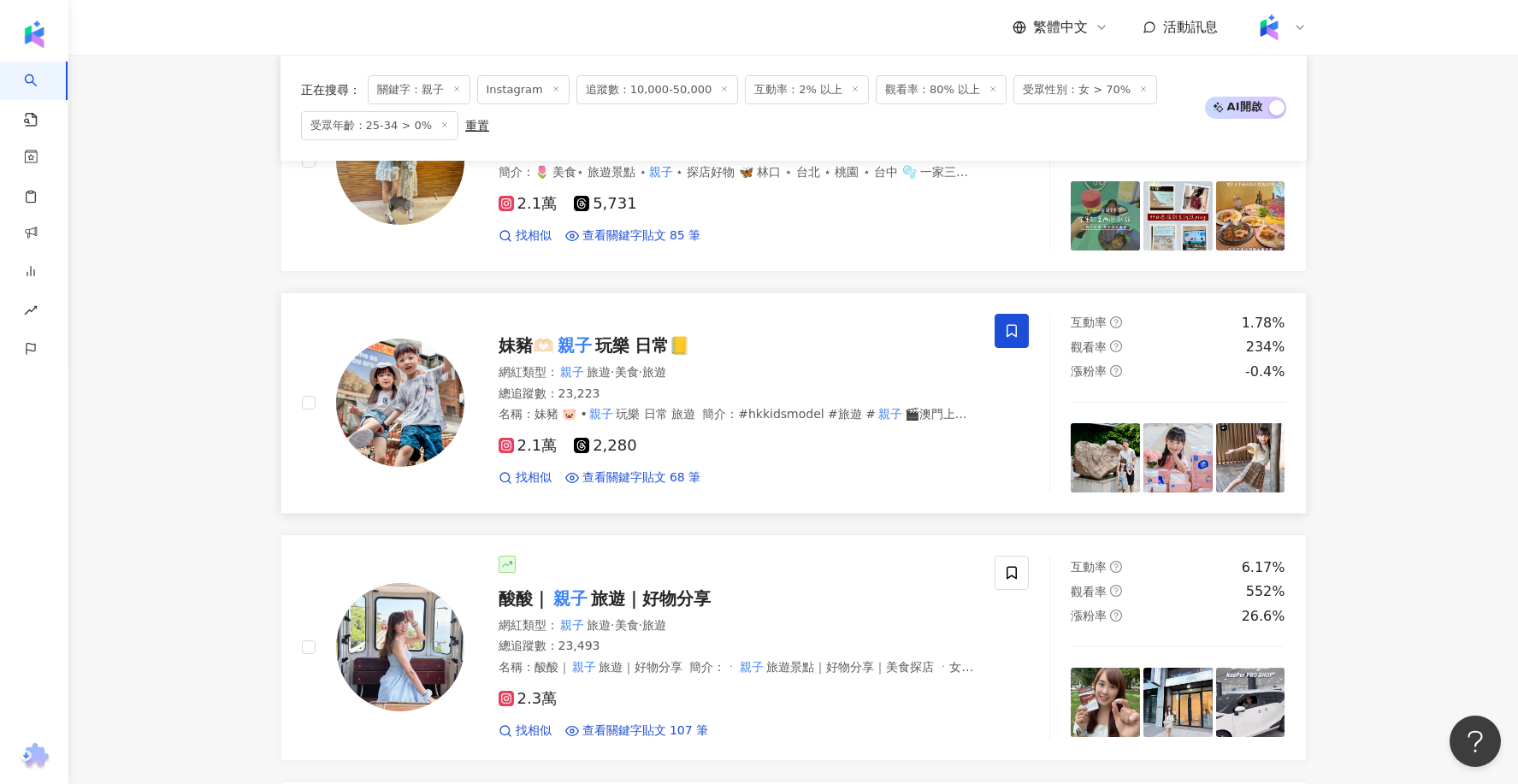
click at [403, 415] on img at bounding box center [400, 402] width 128 height 128
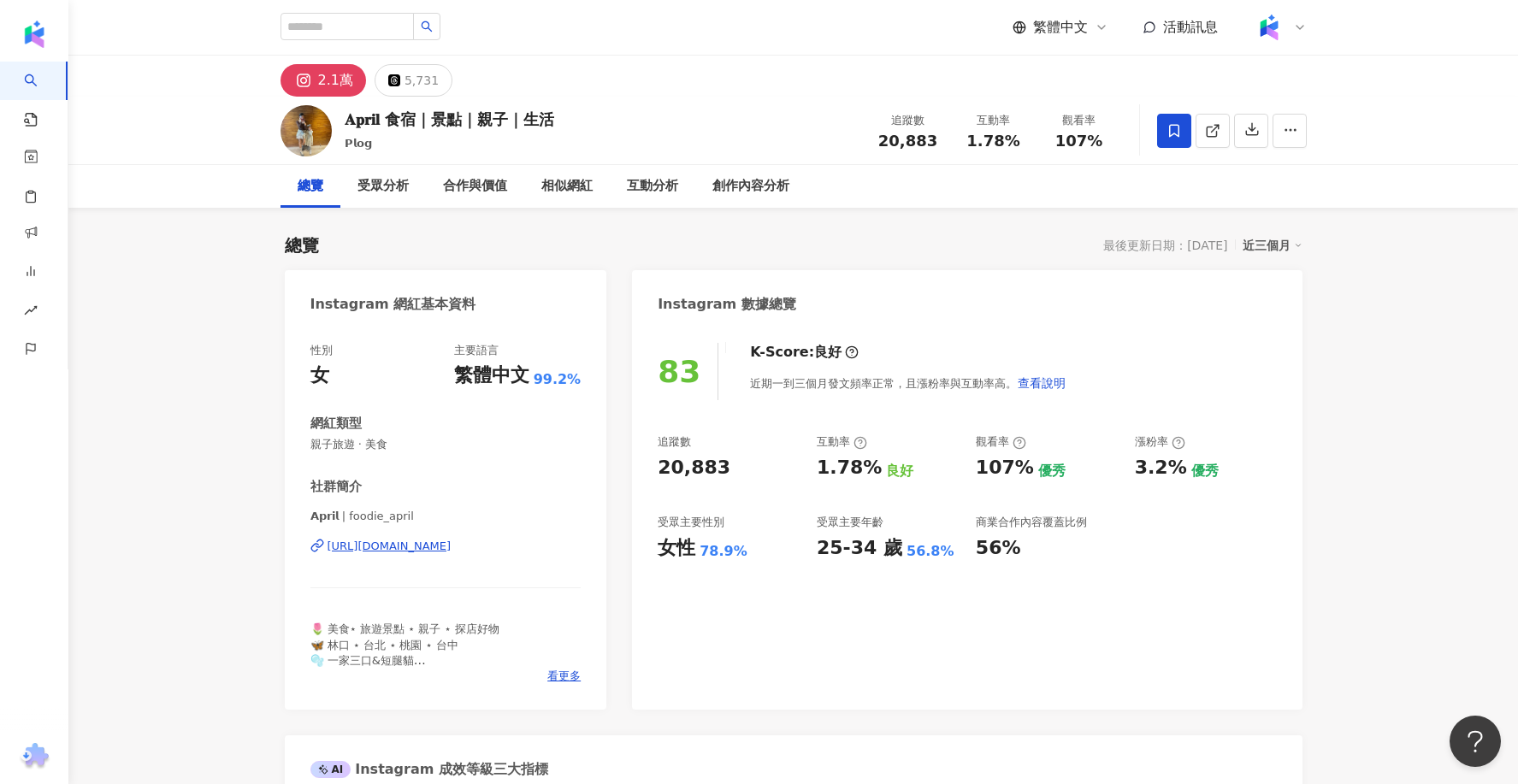
click at [421, 545] on div "https://www.instagram.com/foodie_april/" at bounding box center [390, 546] width 124 height 15
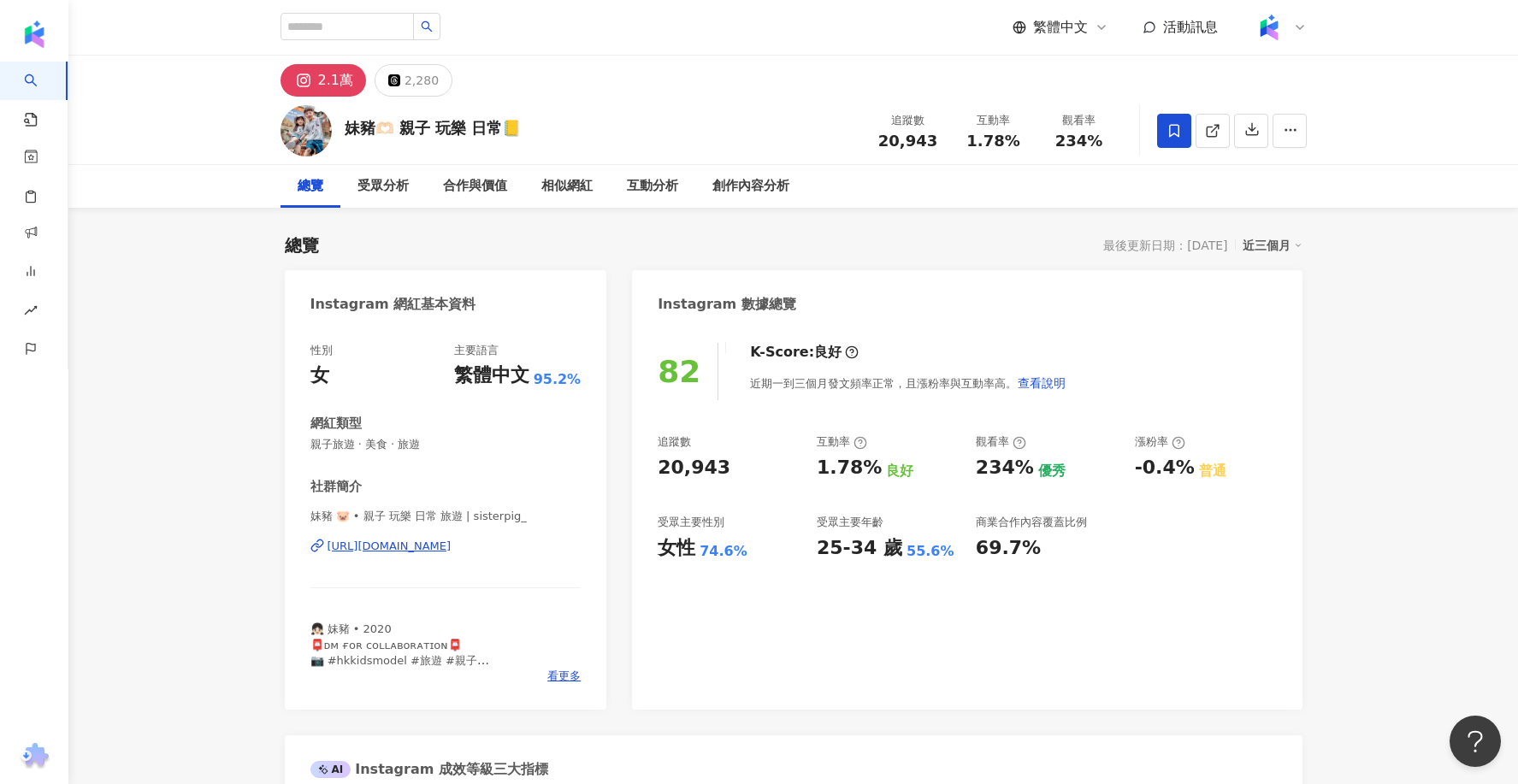
click at [379, 544] on div "[URL][DOMAIN_NAME]" at bounding box center [390, 546] width 124 height 15
drag, startPoint x: 525, startPoint y: 131, endPoint x: 346, endPoint y: 127, distance: 179.0
click at [346, 127] on div "妹豬🫶🏻 親子 玩樂 日常📒 追蹤數 20,943 互動率 1.78% 觀看率 234%" at bounding box center [793, 130] width 1094 height 68
copy div "妹豬🫶🏻 親子 玩樂 日常📒"
